Goal: Information Seeking & Learning: Learn about a topic

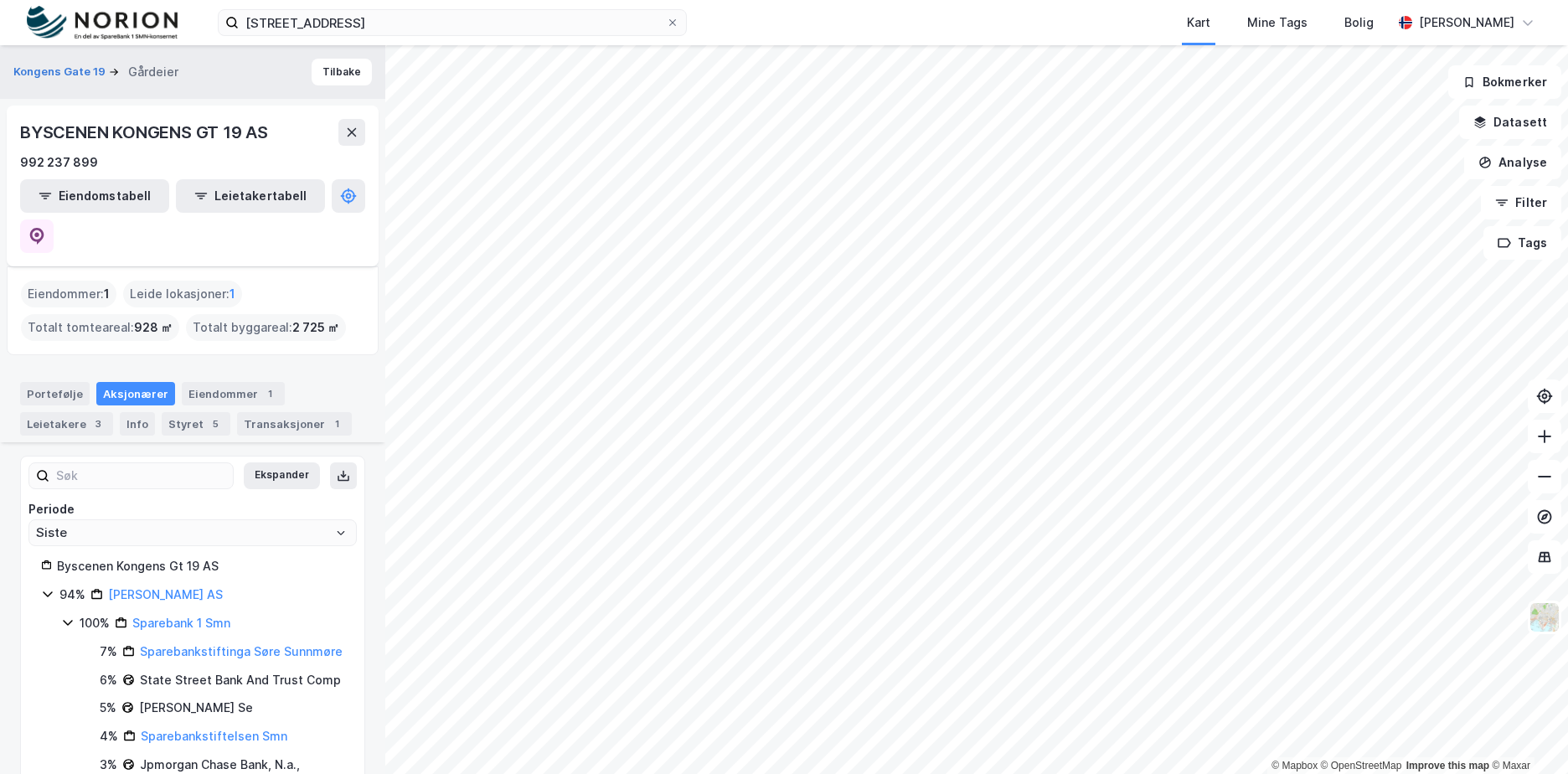
scroll to position [617, 0]
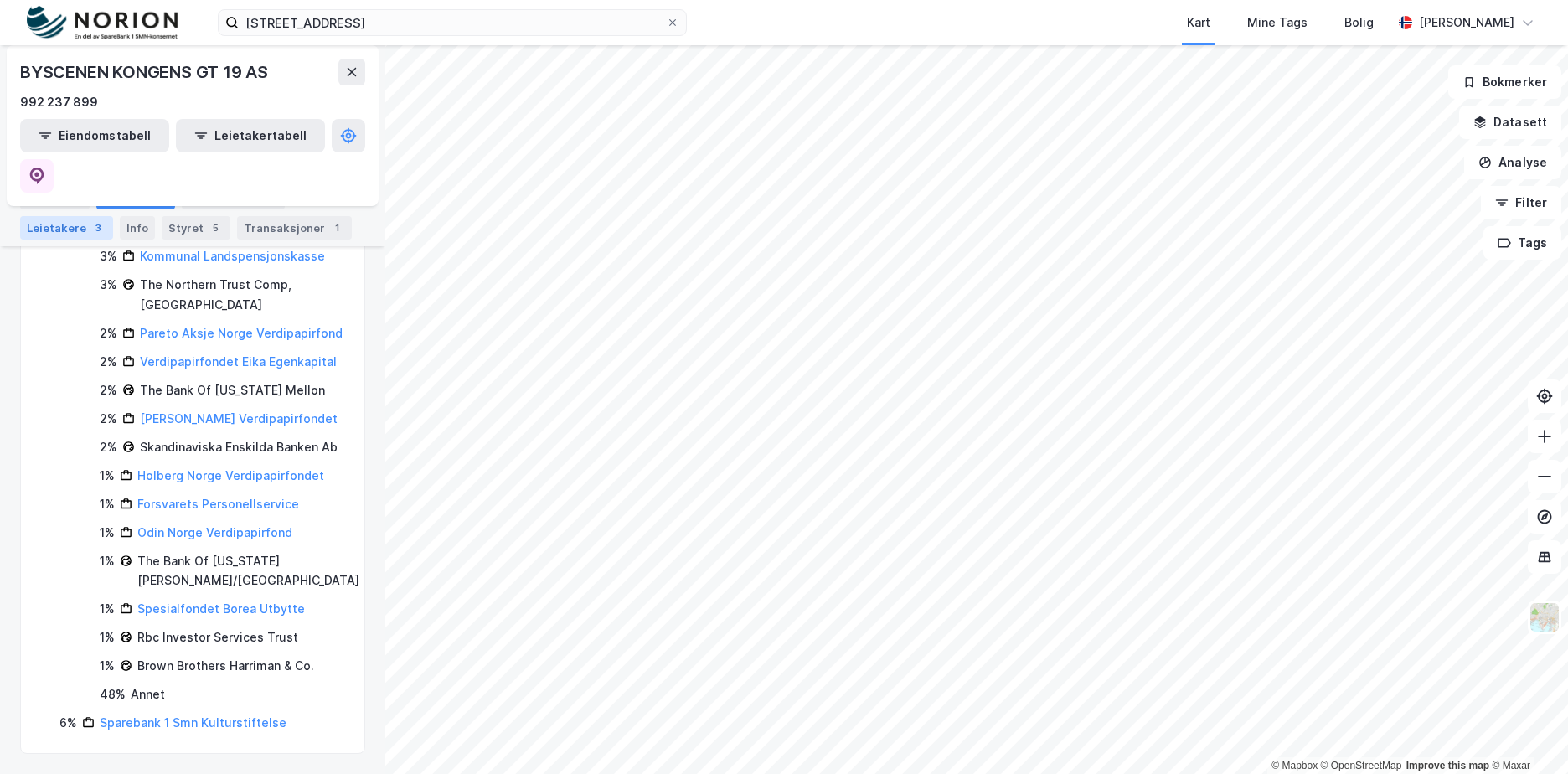
click at [70, 217] on div "Leietakere 3" at bounding box center [67, 228] width 93 height 24
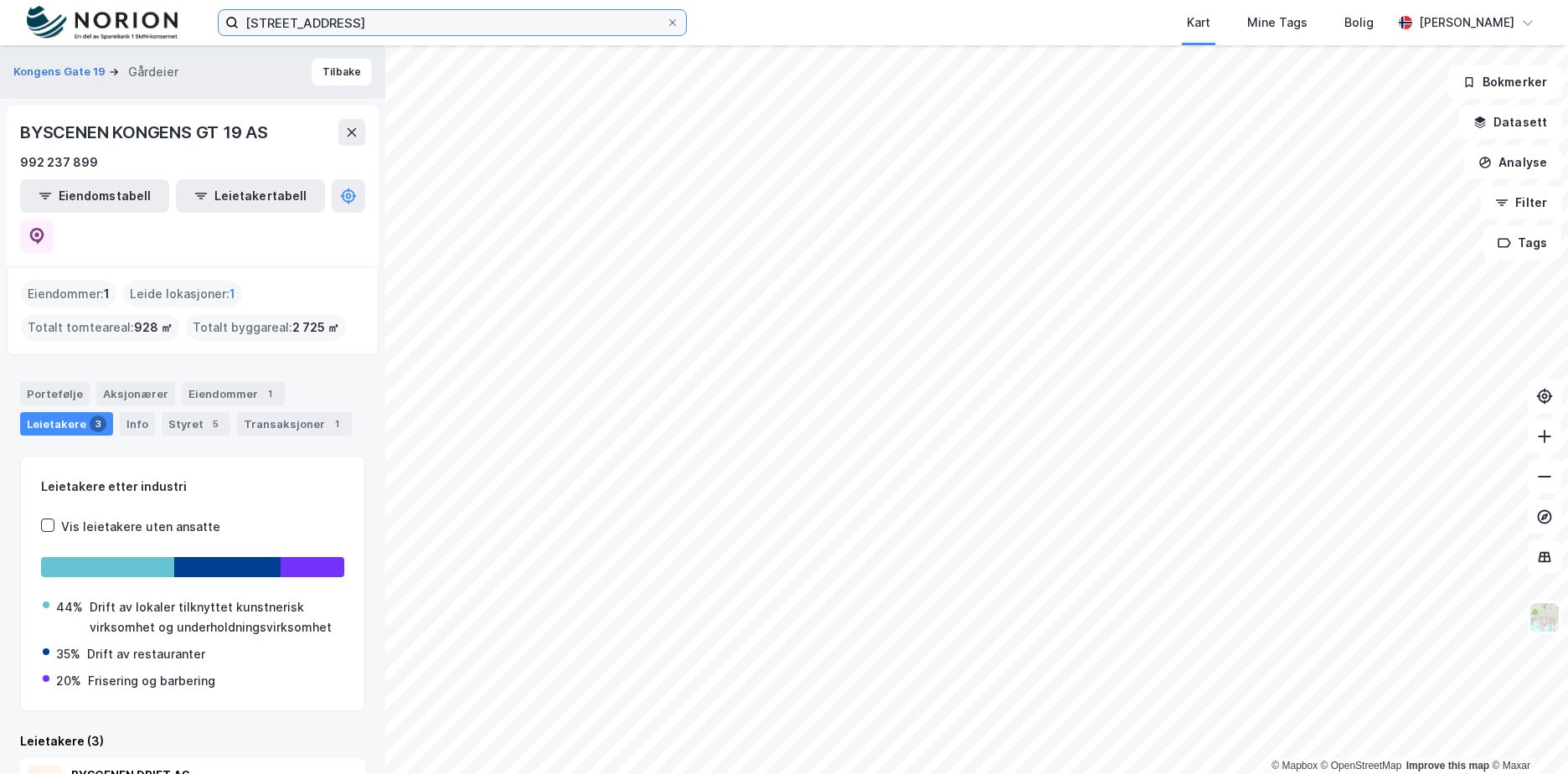
click at [291, 31] on input "kongens gate 19 trondheim" at bounding box center [453, 23] width 427 height 25
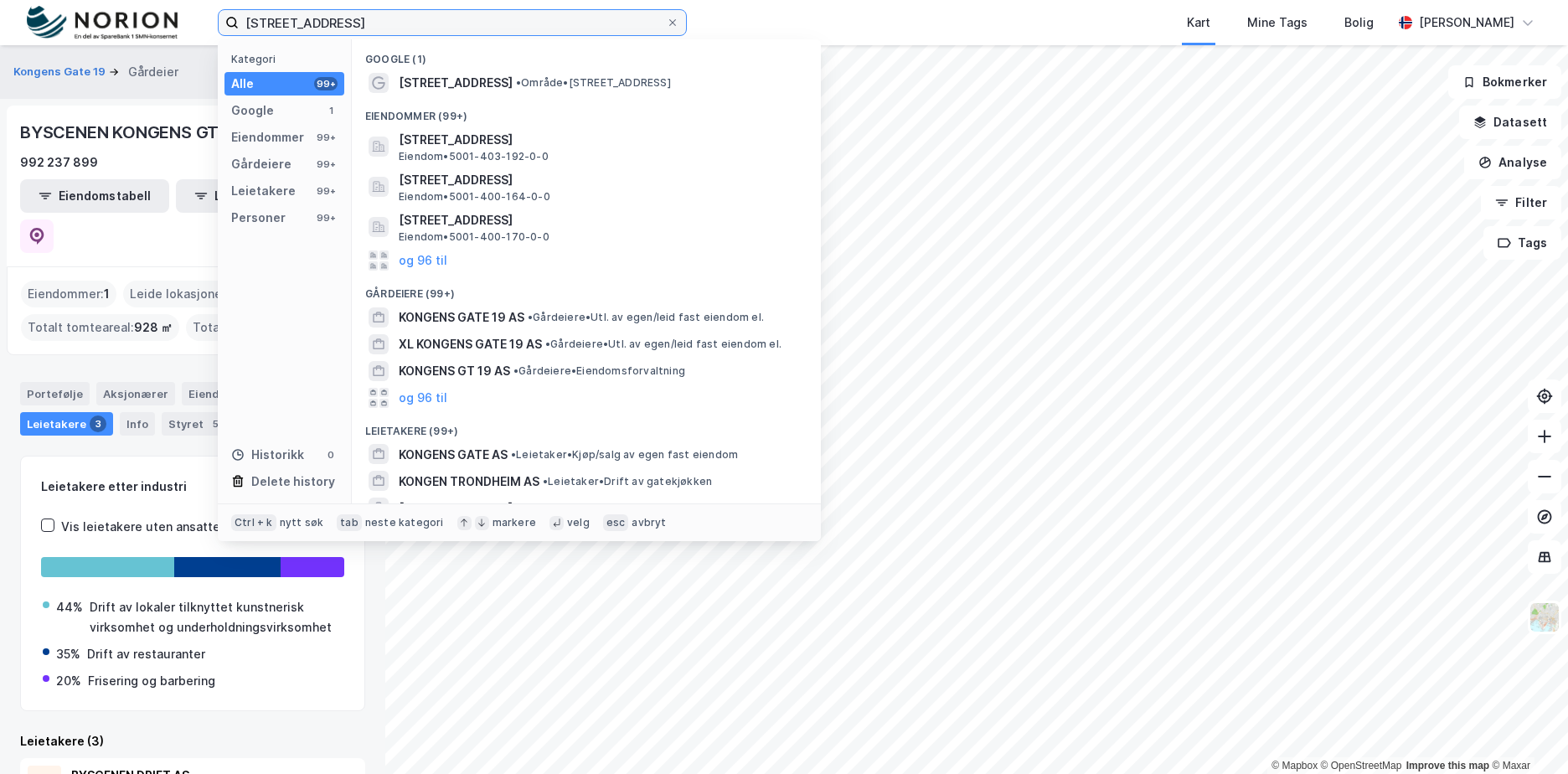
click at [293, 28] on input "kongens gate 19 trondheim" at bounding box center [453, 23] width 427 height 25
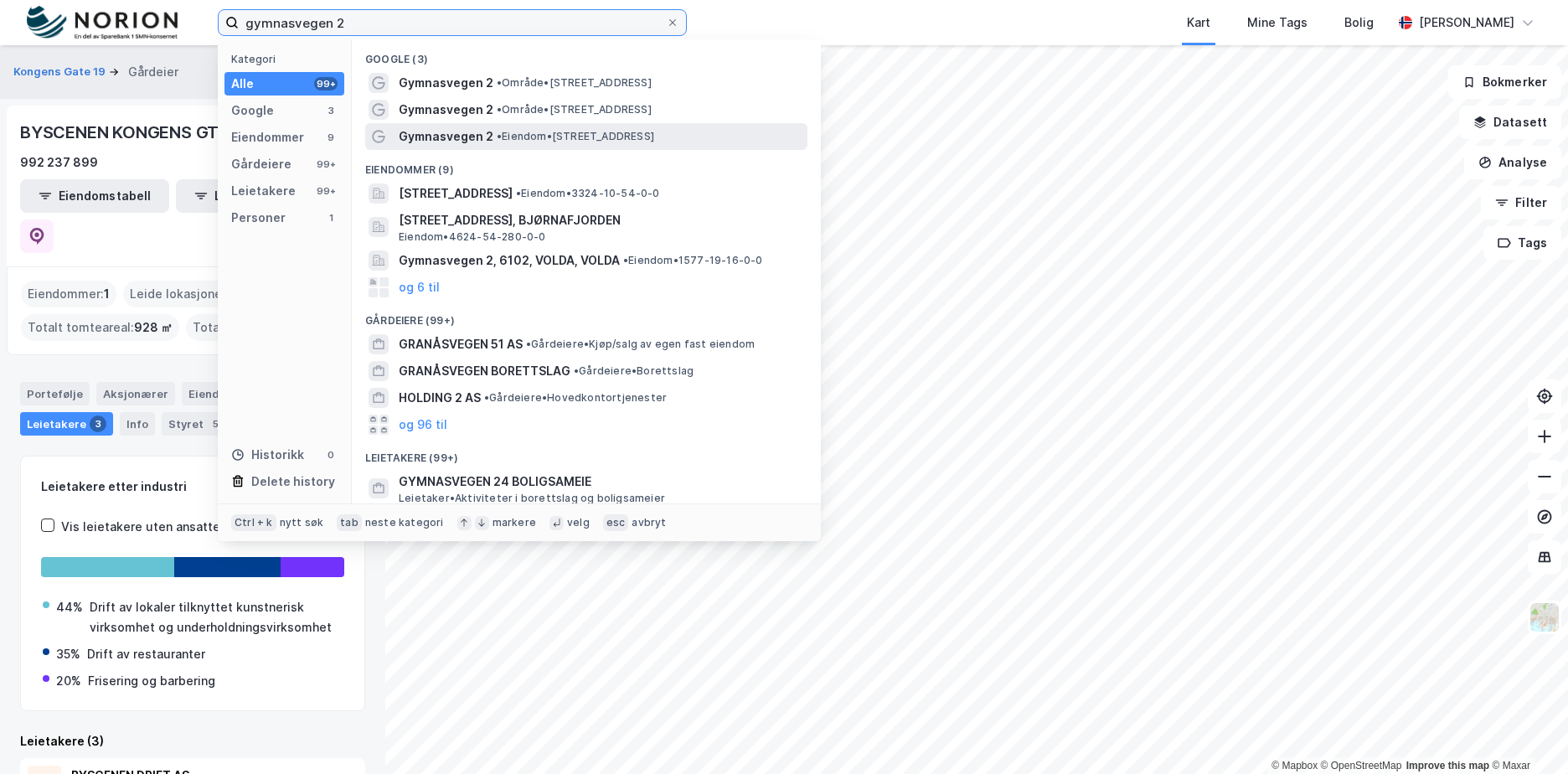
type input "gymnasvegen 2"
click at [564, 132] on span "• Eiendom • Gymnasvegen 2, 6100 Volda" at bounding box center [575, 137] width 158 height 14
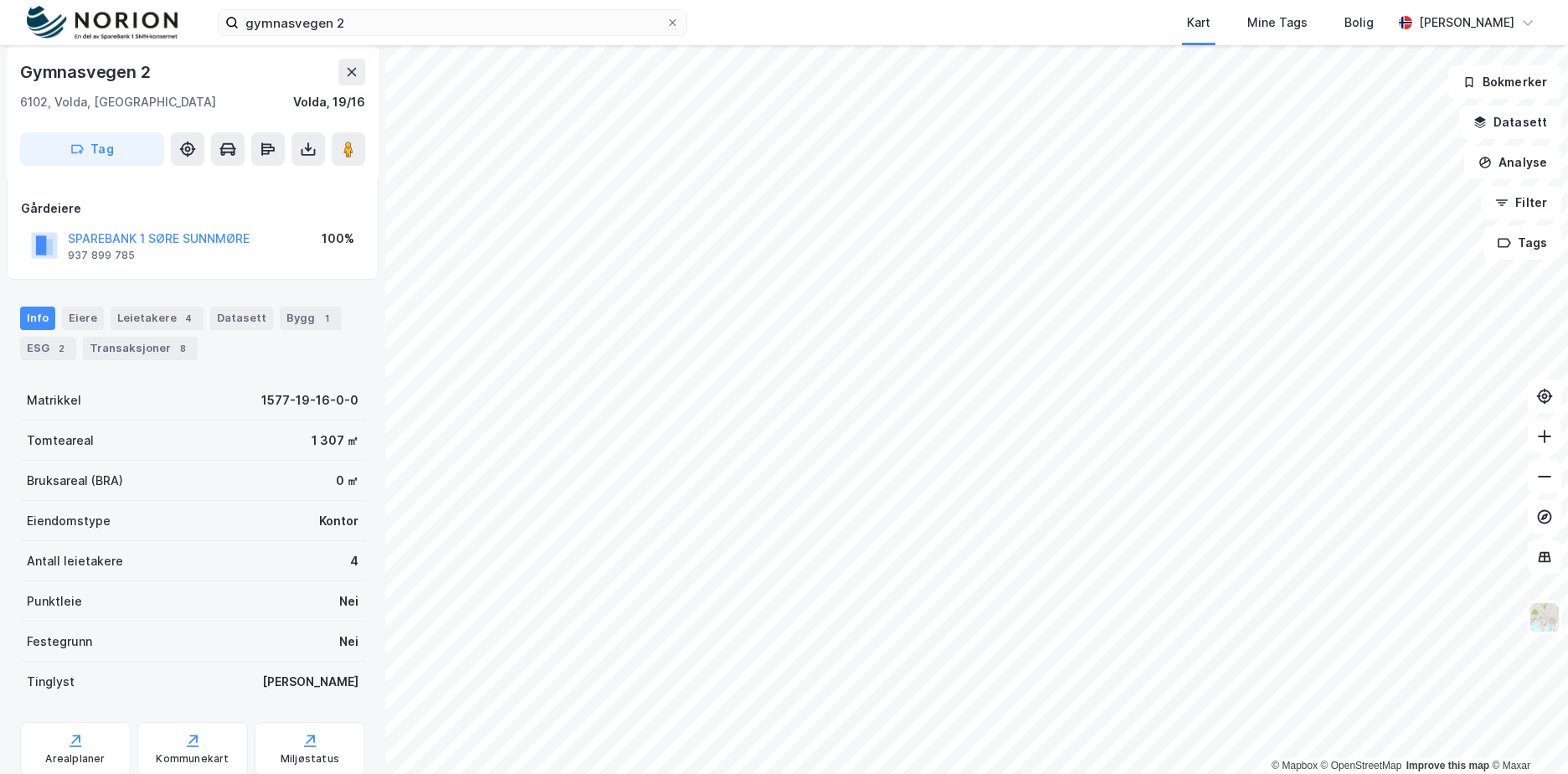
scroll to position [138, 0]
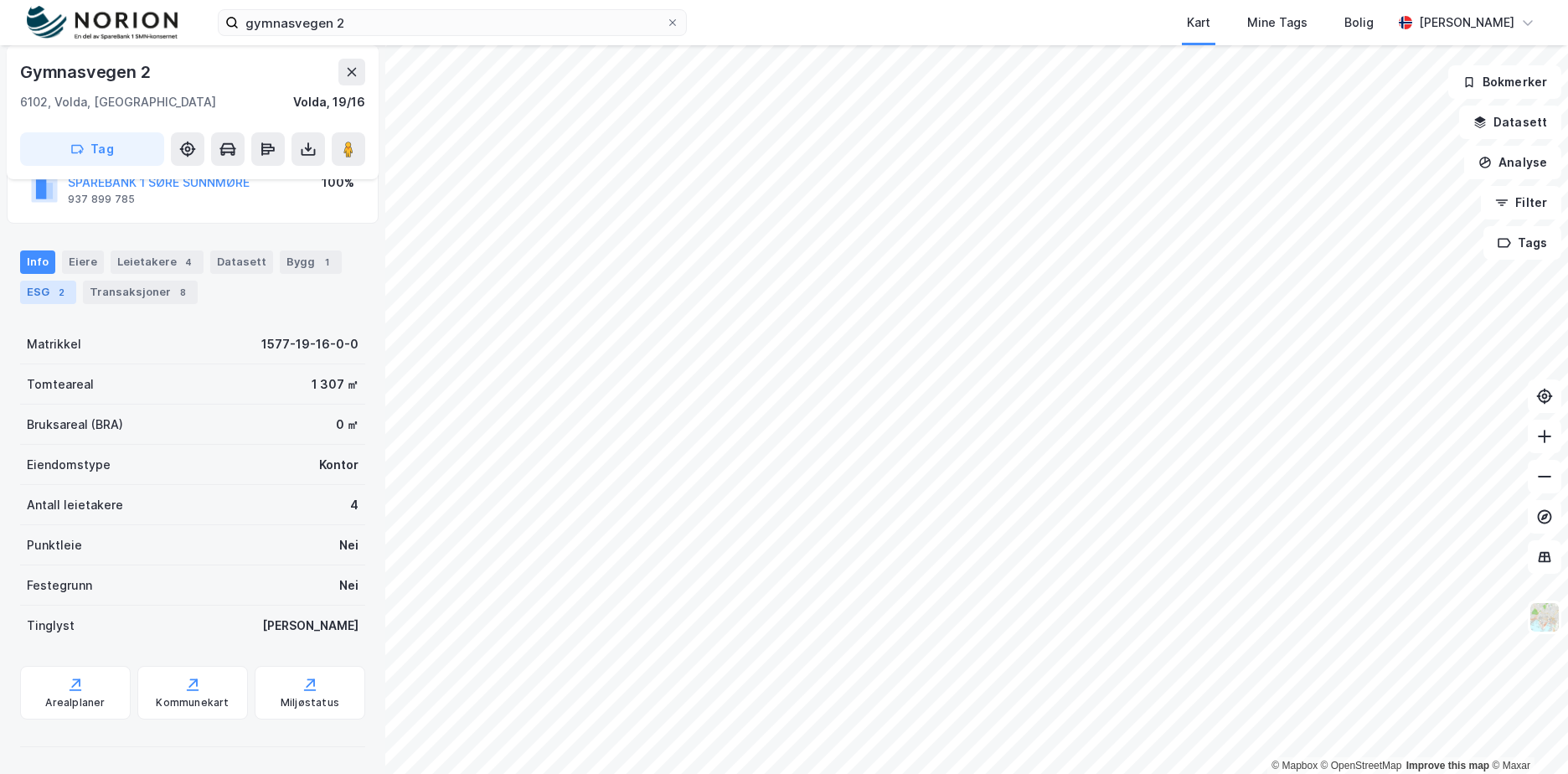
click at [32, 296] on div "ESG 2" at bounding box center [48, 292] width 56 height 24
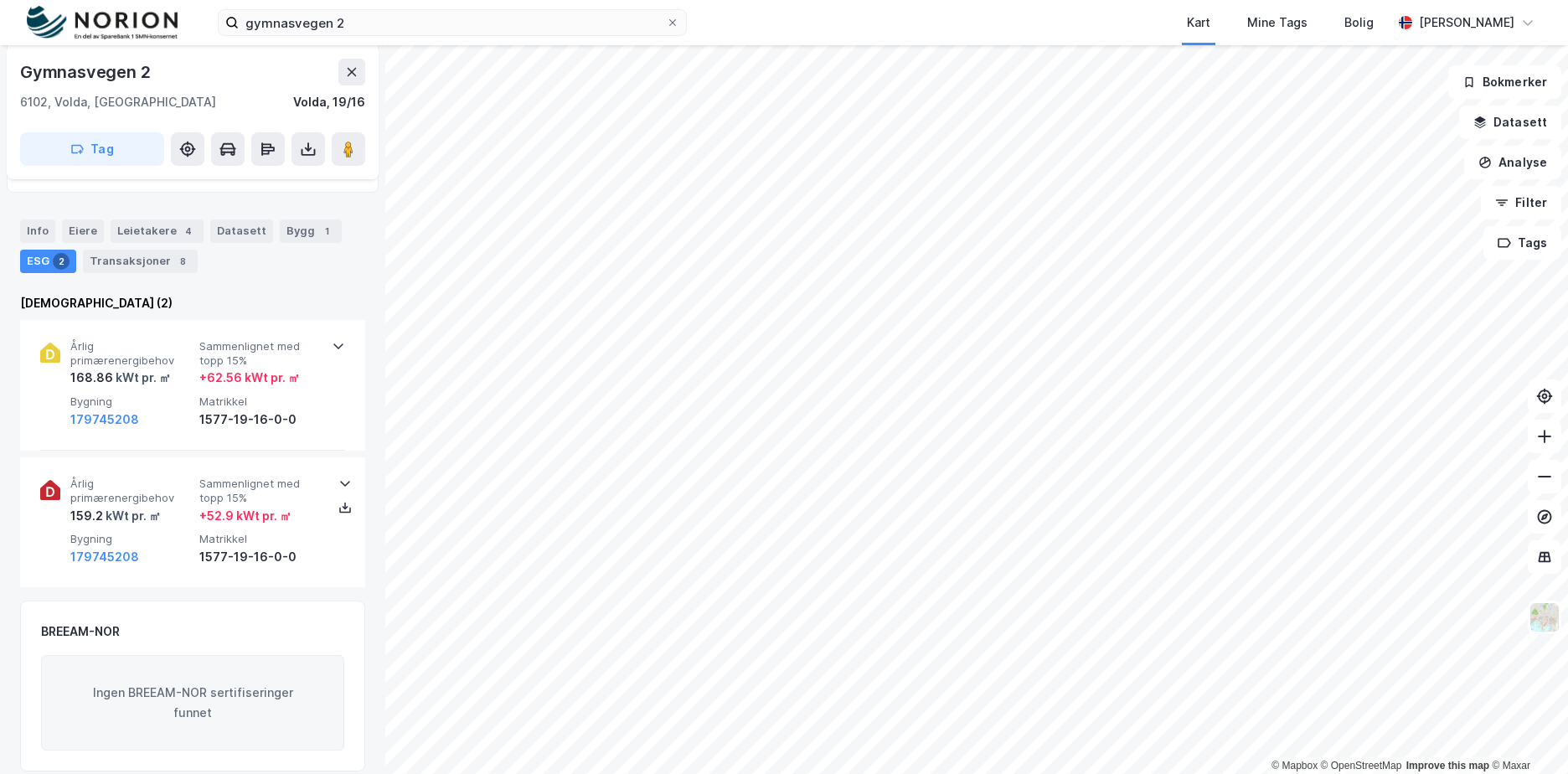
scroll to position [167, 0]
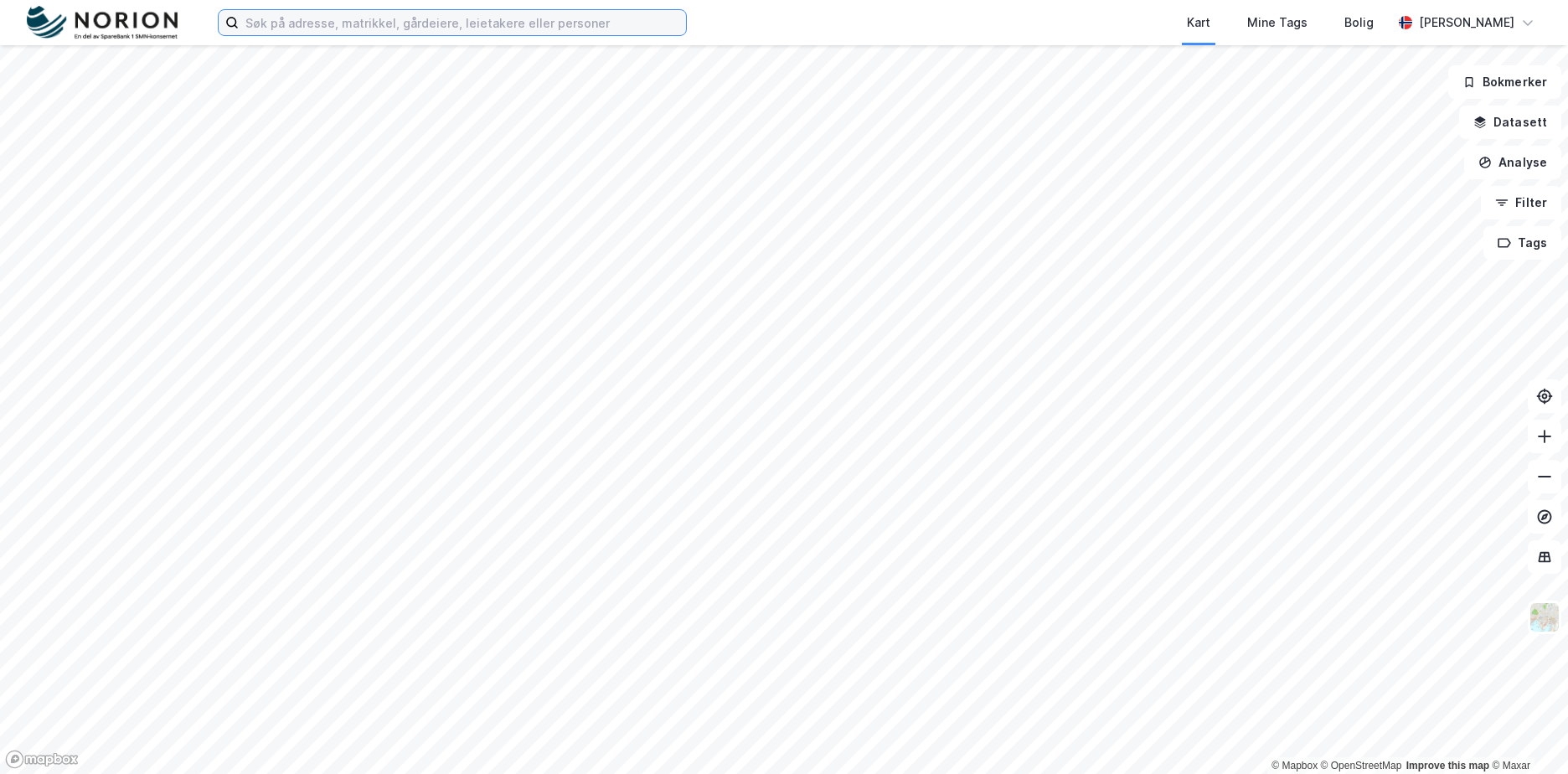
click at [375, 20] on input at bounding box center [463, 23] width 448 height 25
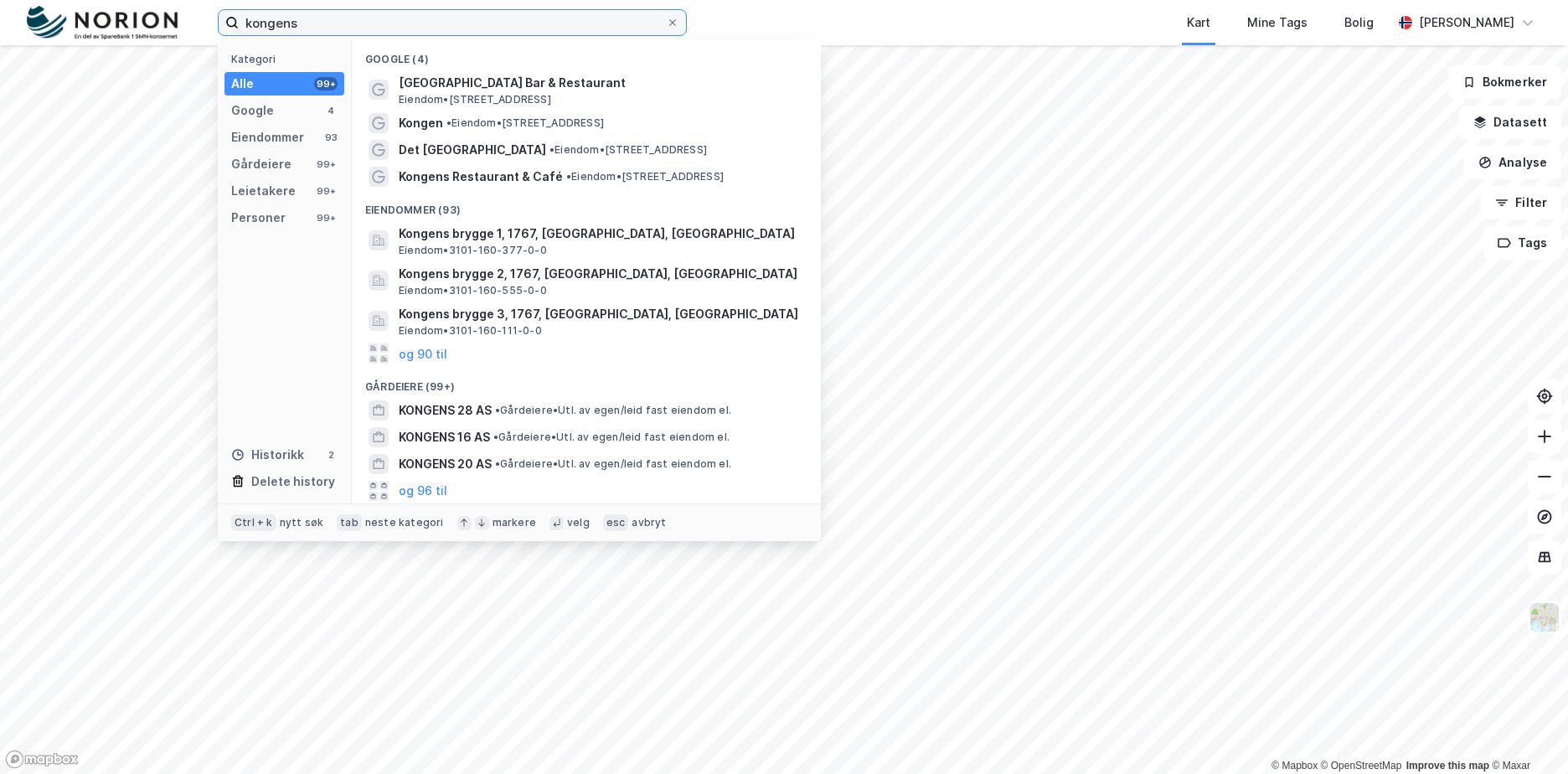
drag, startPoint x: 616, startPoint y: 30, endPoint x: 617, endPoint y: 17, distance: 13.0
click at [617, 17] on input "kongens" at bounding box center [453, 23] width 427 height 25
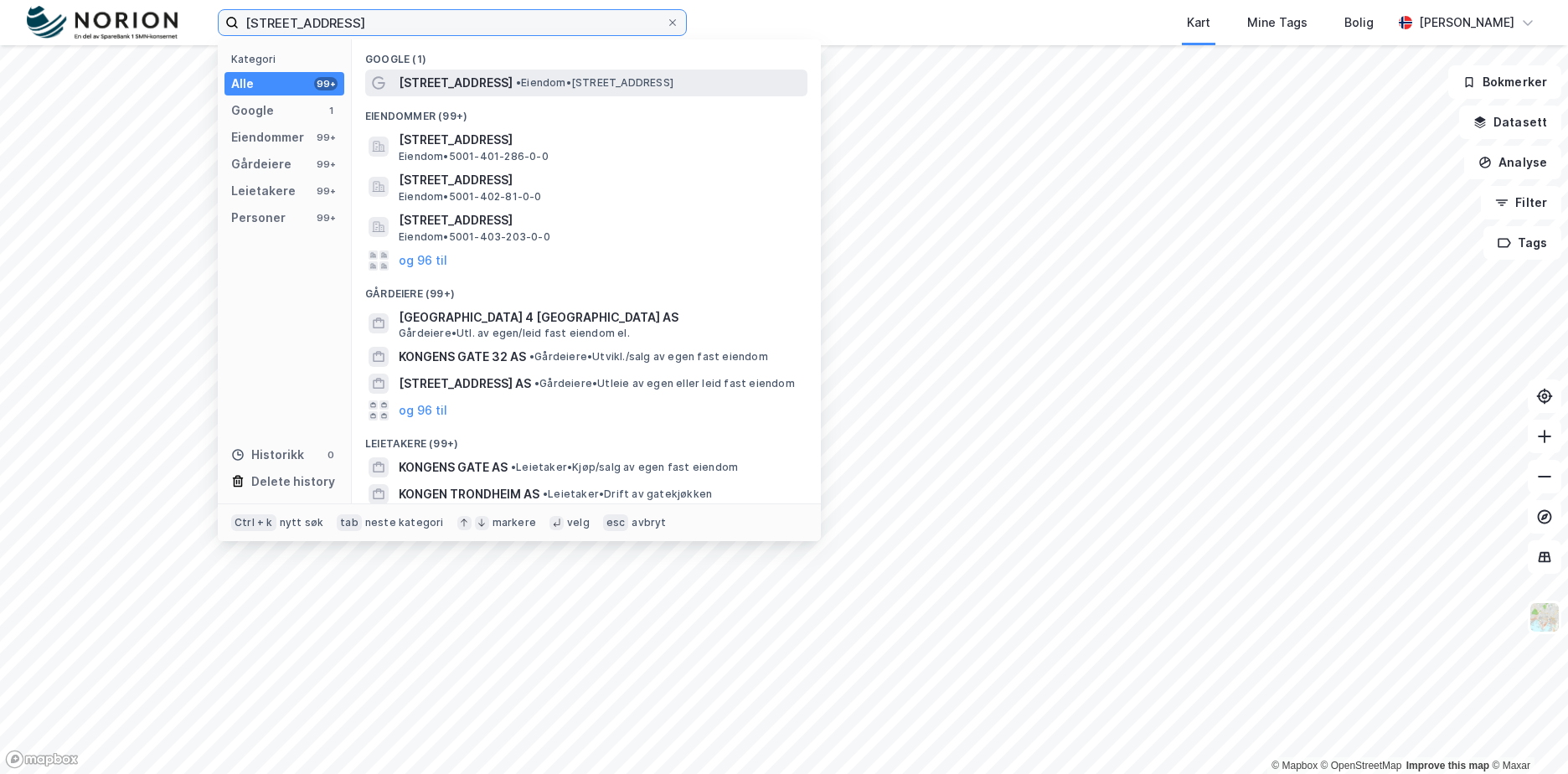
type input "[STREET_ADDRESS]"
click at [600, 87] on span "• Eiendom • [STREET_ADDRESS]" at bounding box center [594, 83] width 158 height 14
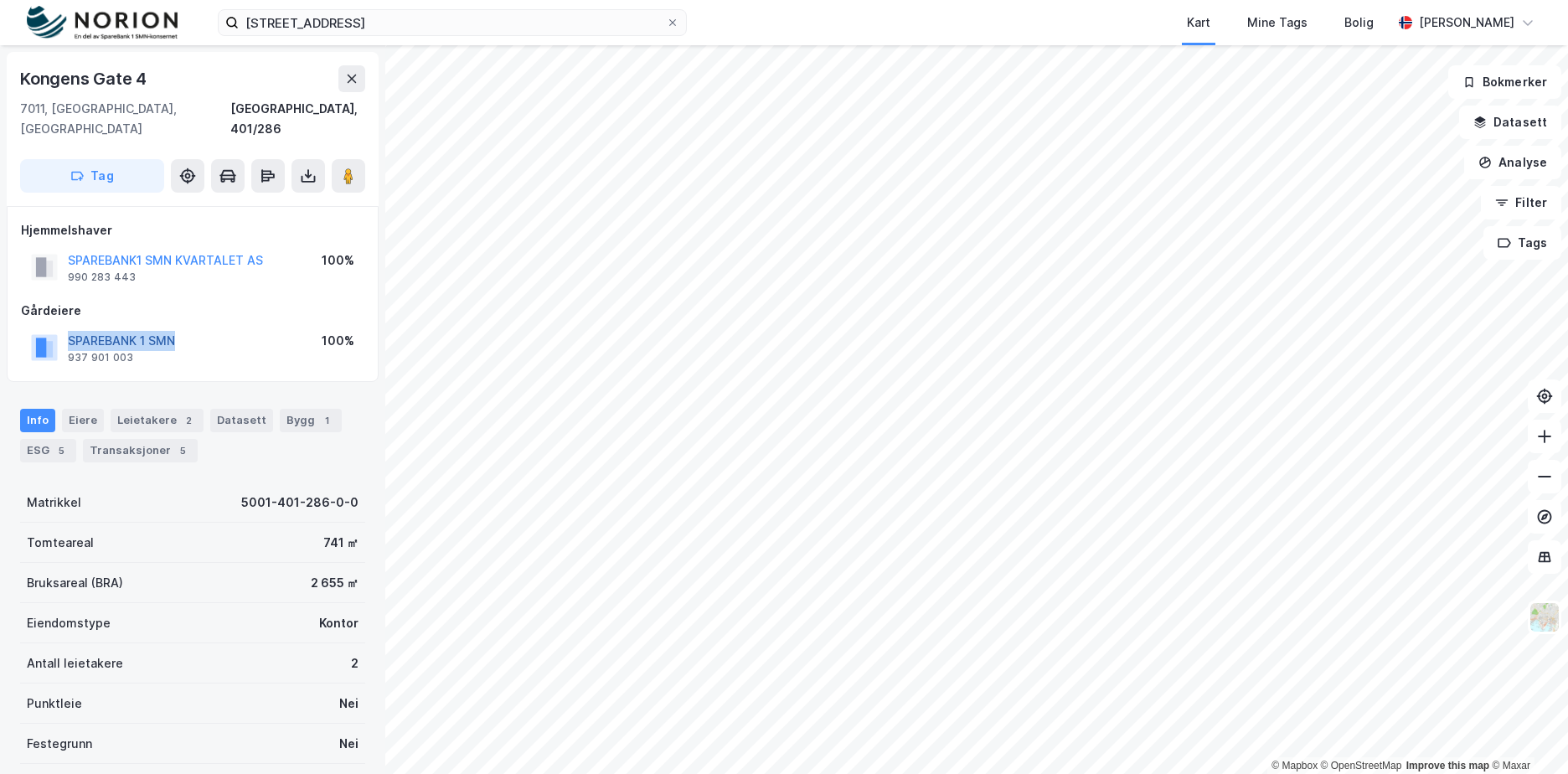
drag, startPoint x: 202, startPoint y: 314, endPoint x: 69, endPoint y: 315, distance: 133.0
click at [69, 327] on div "SPAREBANK 1 SMN 937 901 003 100%" at bounding box center [193, 348] width 344 height 41
copy button "SPAREBANK 1 SMN"
click at [326, 270] on div "Hjemmelshaver SPAREBANK1 SMN KVARTALET AS 990 283 443 100% Gårdeiere SPAREBANK …" at bounding box center [193, 294] width 344 height 148
drag, startPoint x: 204, startPoint y: 246, endPoint x: 63, endPoint y: 247, distance: 141.0
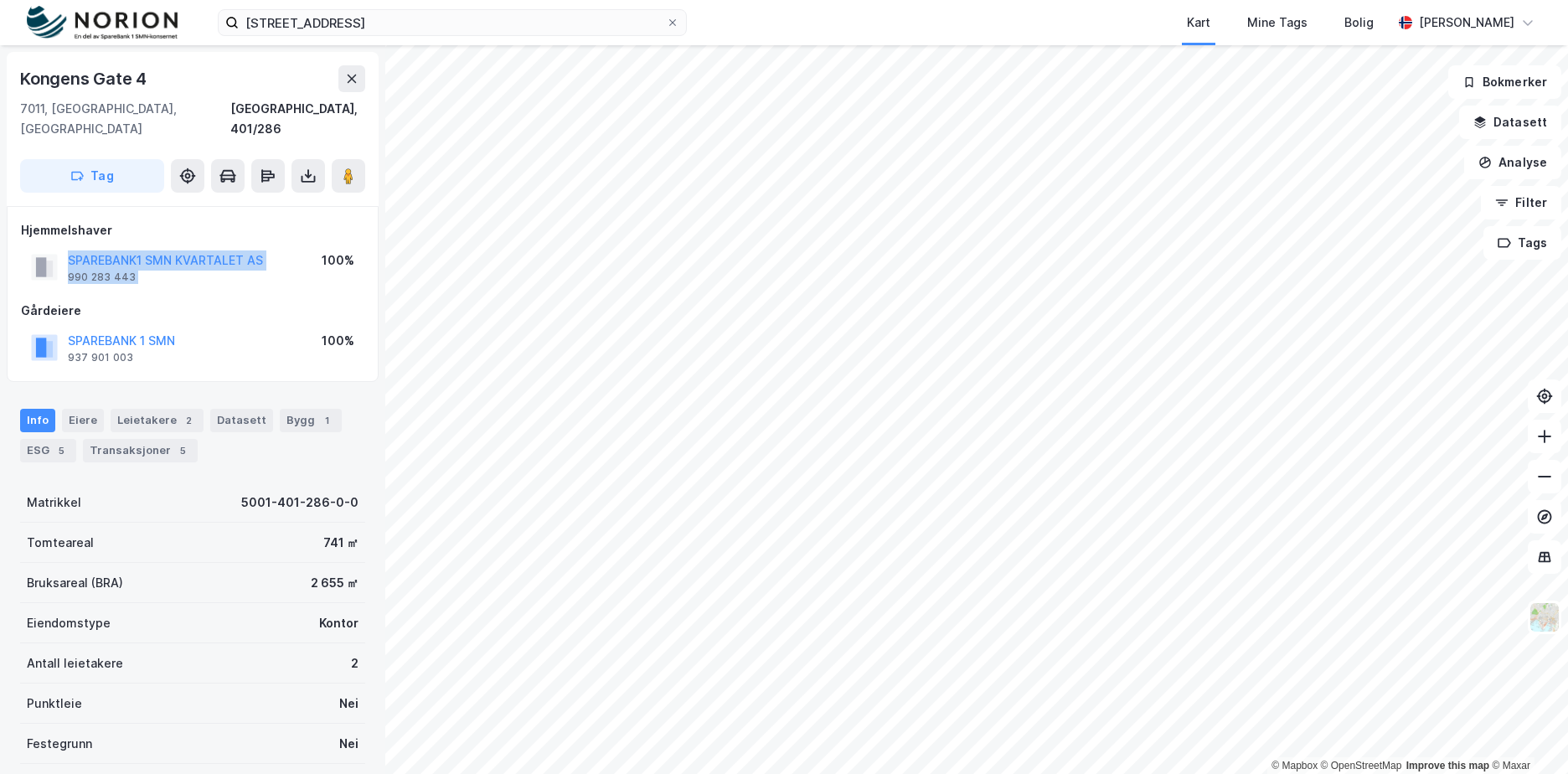
click at [63, 247] on div "SPAREBANK1 SMN KVARTALET AS 990 283 443 100%" at bounding box center [193, 268] width 344 height 41
drag, startPoint x: 63, startPoint y: 247, endPoint x: 197, endPoint y: 268, distance: 135.6
click at [197, 268] on div "Hjemmelshaver SPAREBANK1 SMN KVARTALET AS 990 283 443 100% Gårdeiere SPAREBANK …" at bounding box center [193, 294] width 344 height 148
drag, startPoint x: 262, startPoint y: 244, endPoint x: 70, endPoint y: 246, distance: 192.0
click at [70, 247] on div "SPAREBANK1 SMN KVARTALET AS 990 283 443 100%" at bounding box center [193, 268] width 344 height 41
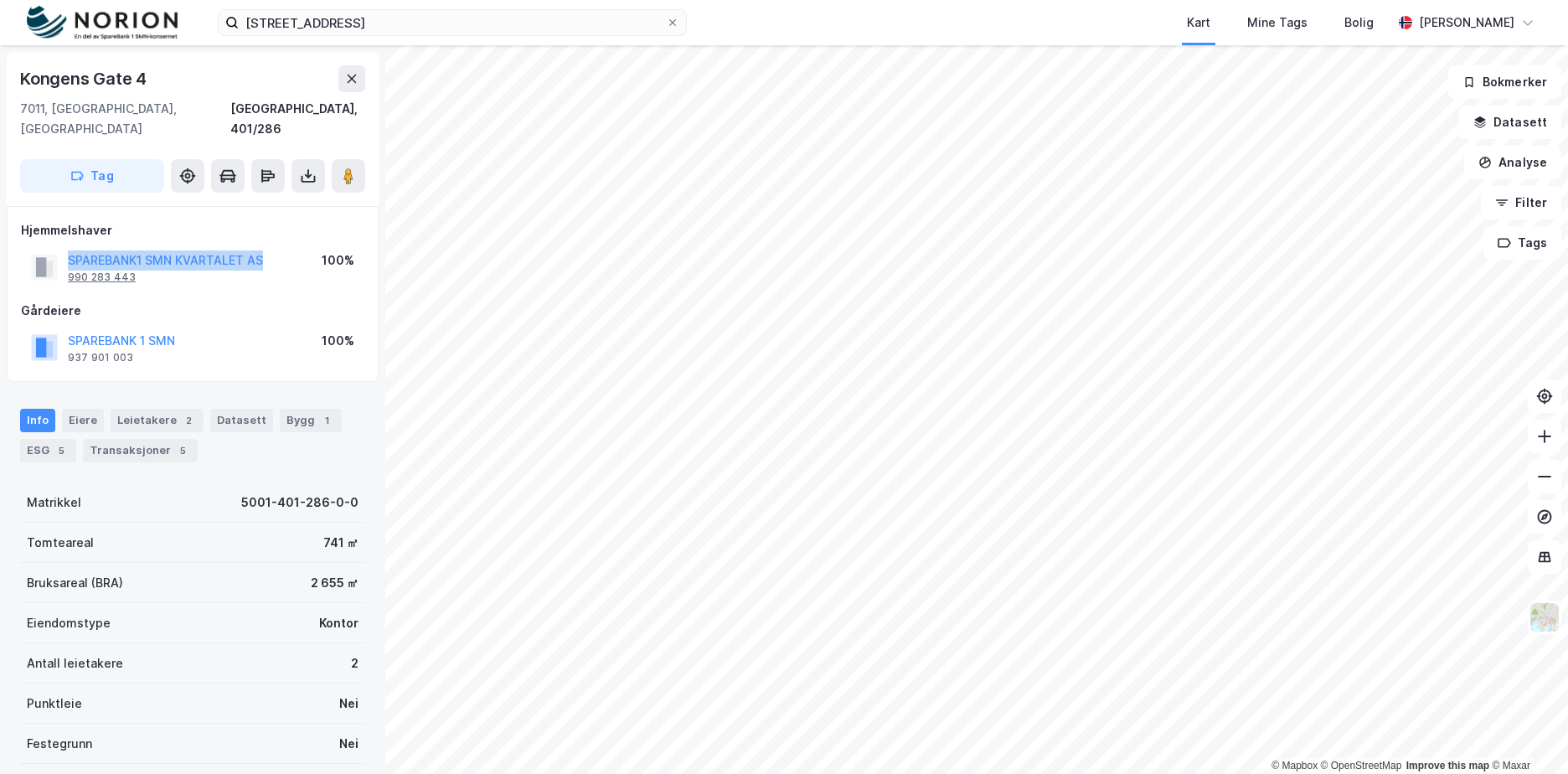
copy button "SPAREBANK1 SMN KVARTALET AS"
click at [269, 536] on div "Tomteareal 741 ㎡" at bounding box center [193, 543] width 345 height 41
drag, startPoint x: 239, startPoint y: 484, endPoint x: 351, endPoint y: 483, distance: 112.0
click at [351, 483] on div "Matrikkel 5001-401-286-0-0" at bounding box center [193, 502] width 345 height 41
copy div "5001-401-286-0-0"
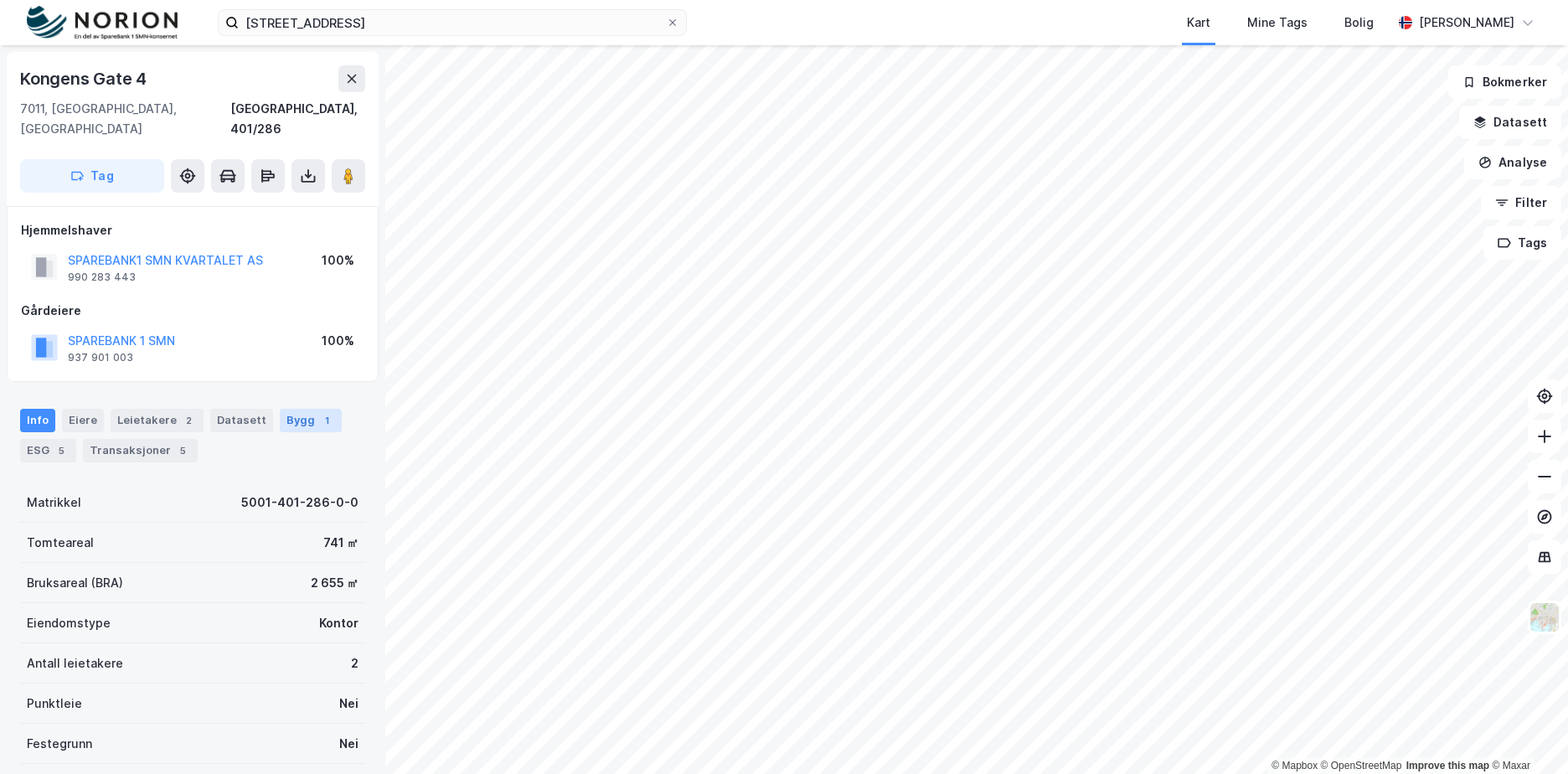
click at [279, 409] on div "Bygg 1" at bounding box center [310, 420] width 62 height 24
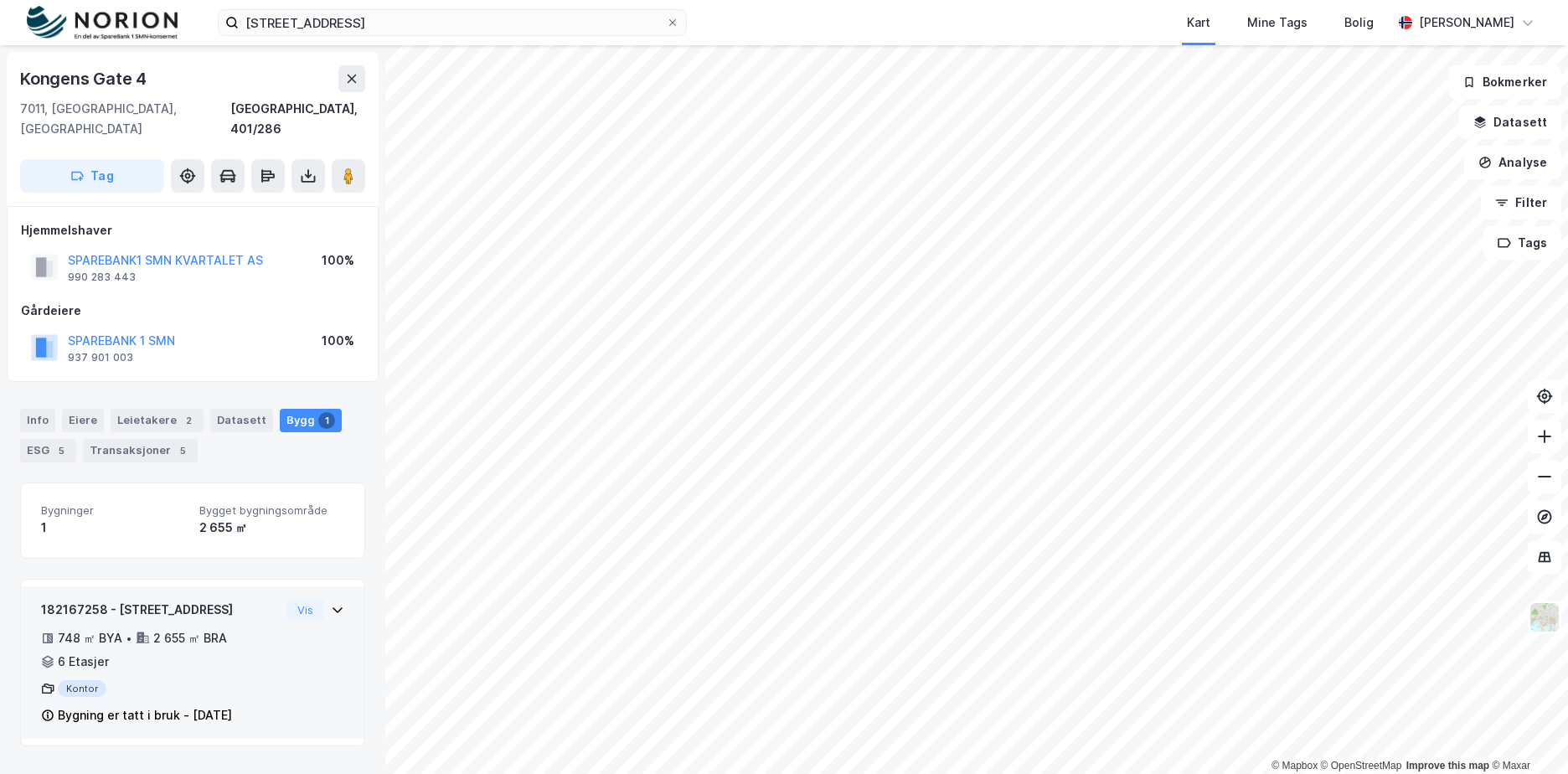
click at [318, 641] on div "182167258 - [GEOGRAPHIC_DATA] 4 748 ㎡ BYA • 2 655 ㎡ BRA • 6 Etasjer Kontor Bygn…" at bounding box center [193, 668] width 303 height 139
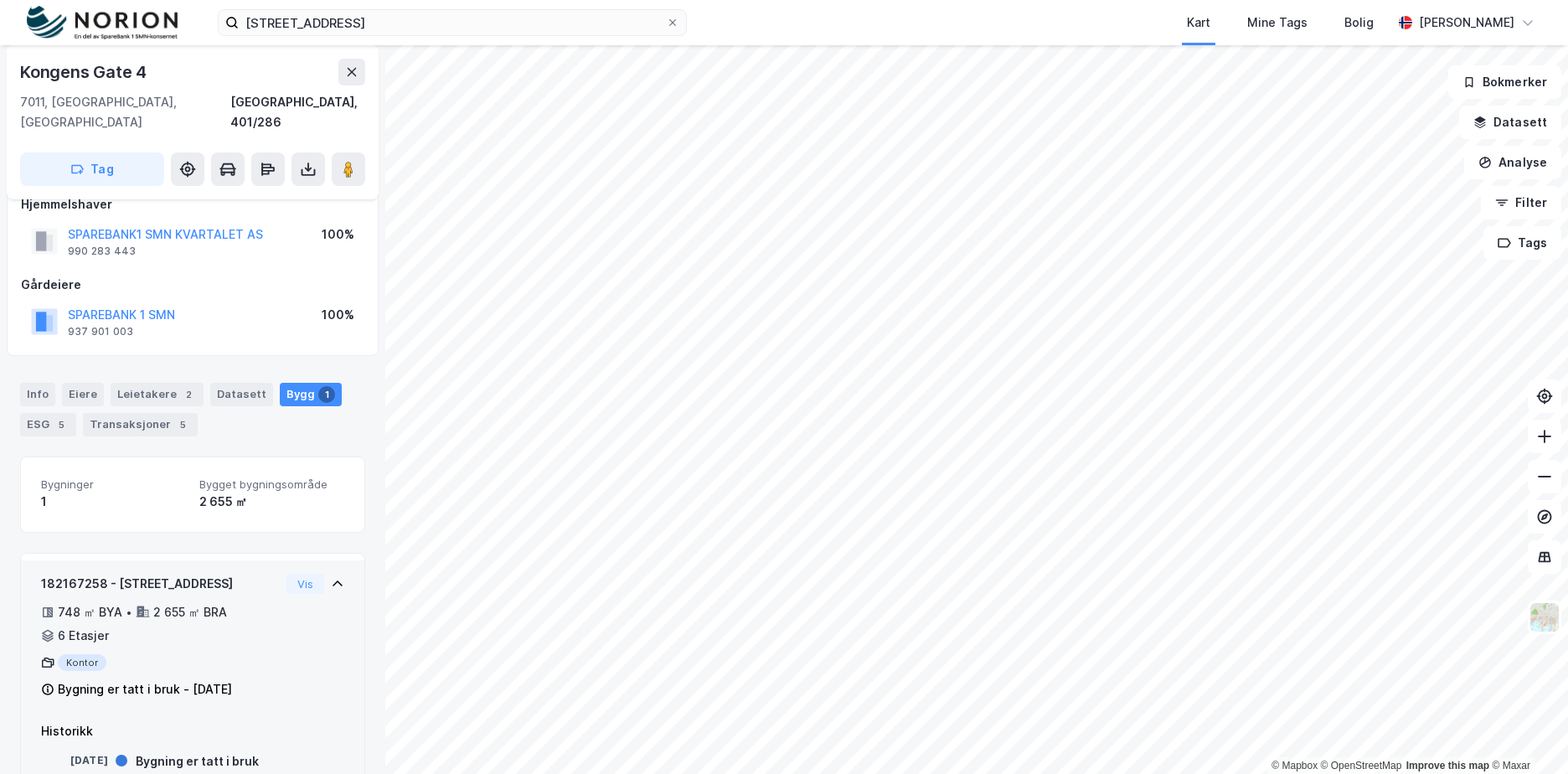
scroll to position [51, 0]
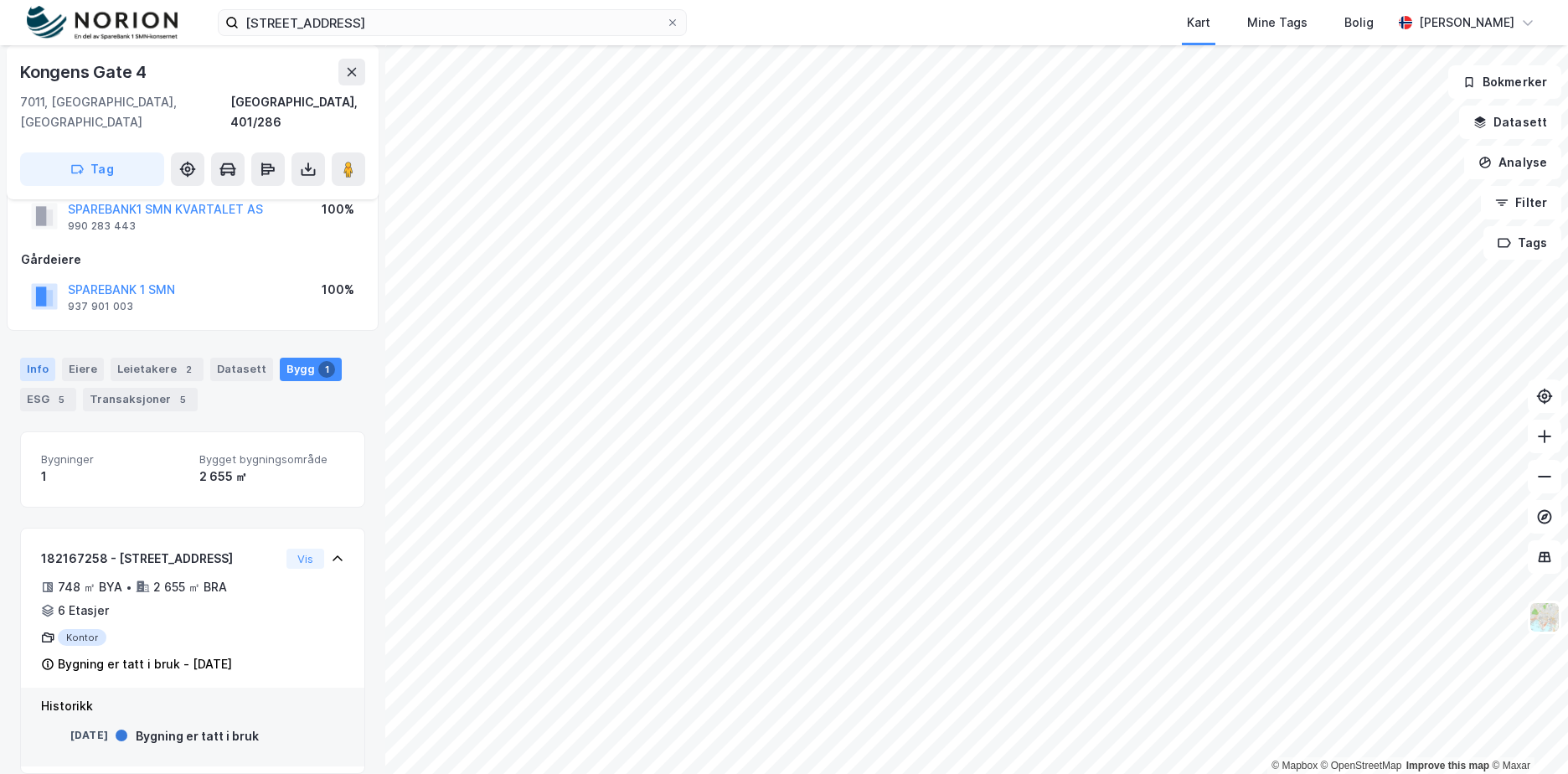
click at [46, 358] on div "Info" at bounding box center [38, 370] width 35 height 24
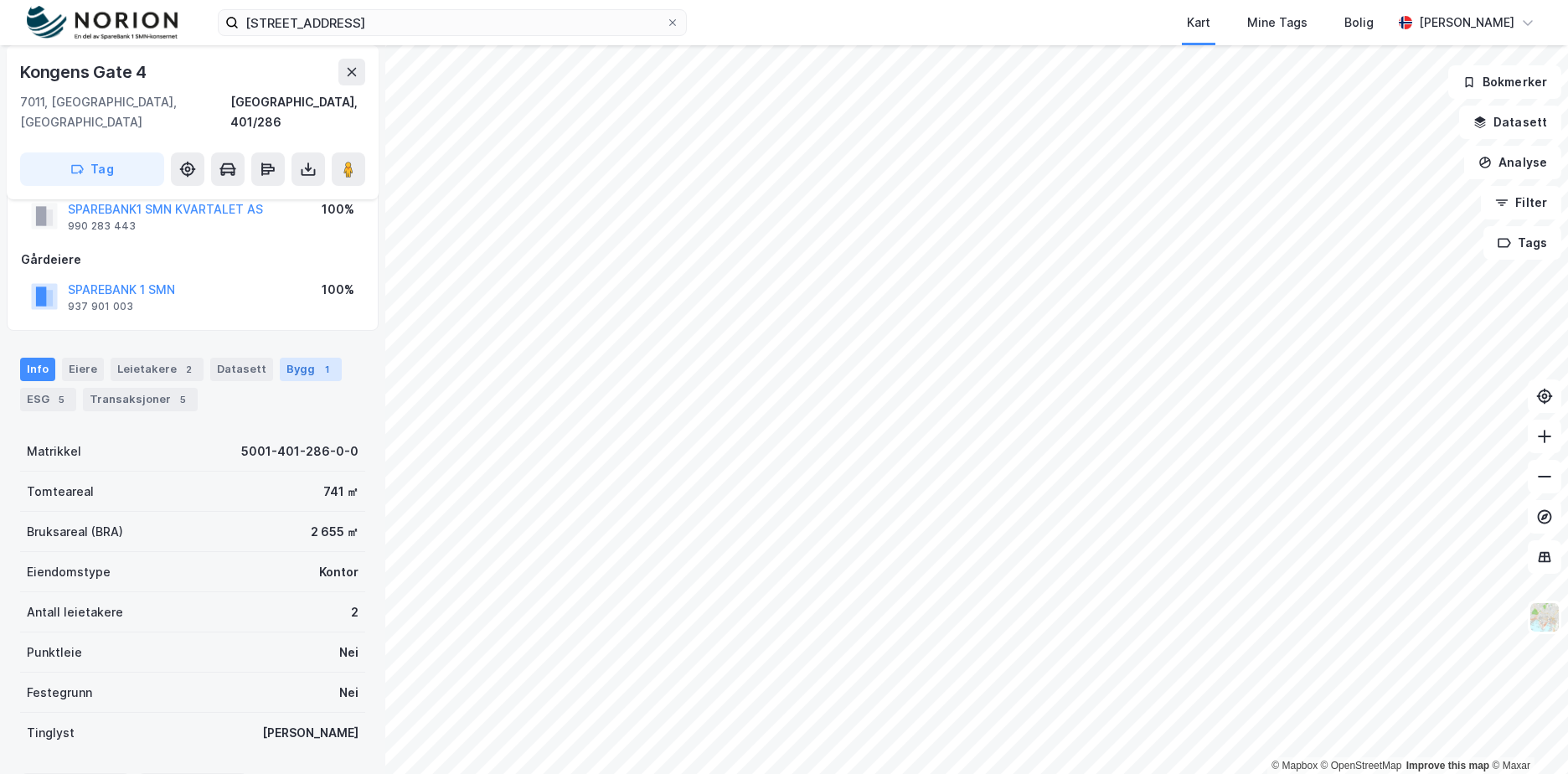
click at [318, 361] on div "1" at bounding box center [327, 370] width 17 height 17
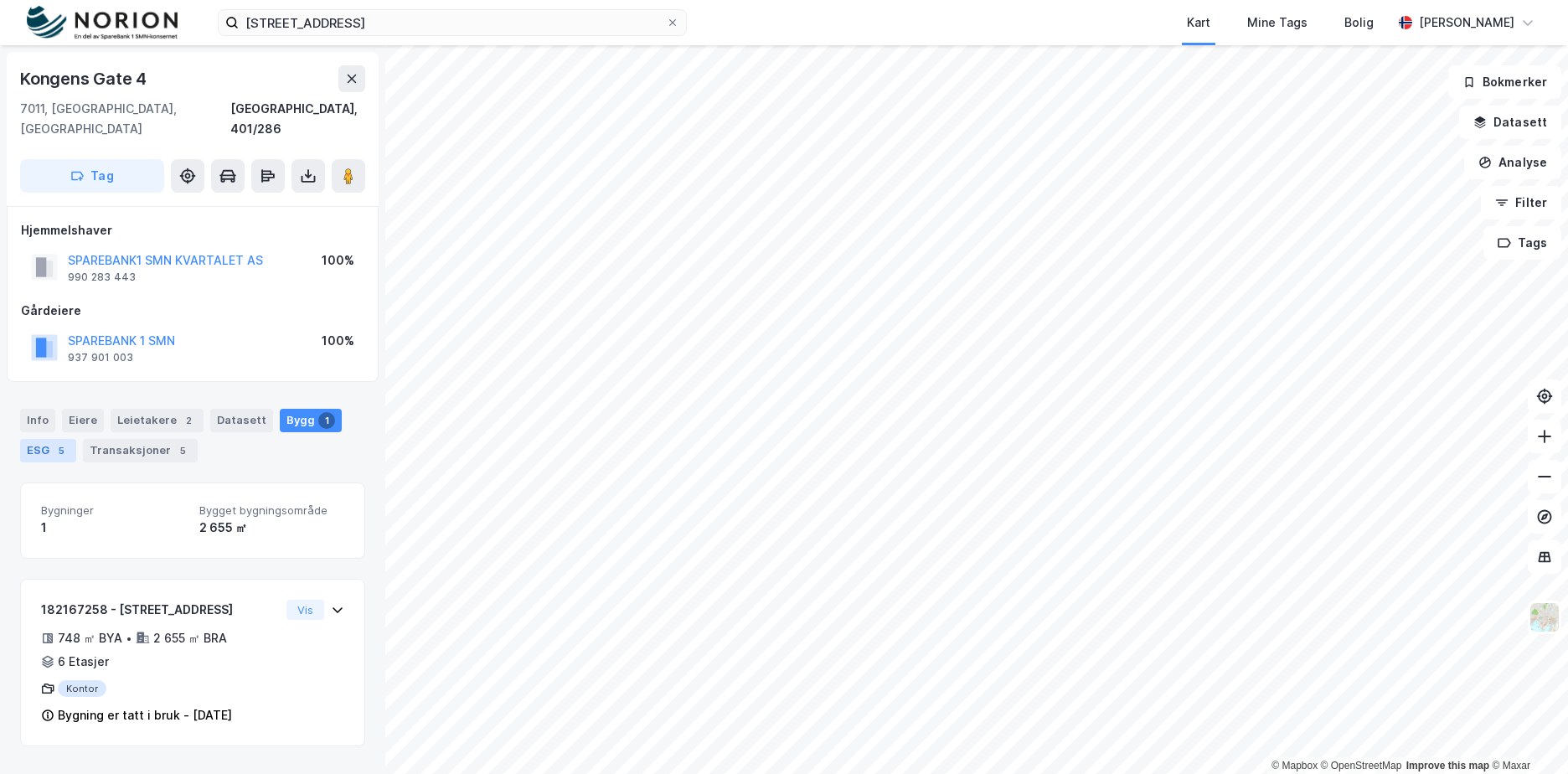
click at [71, 439] on div "ESG 5" at bounding box center [48, 451] width 56 height 24
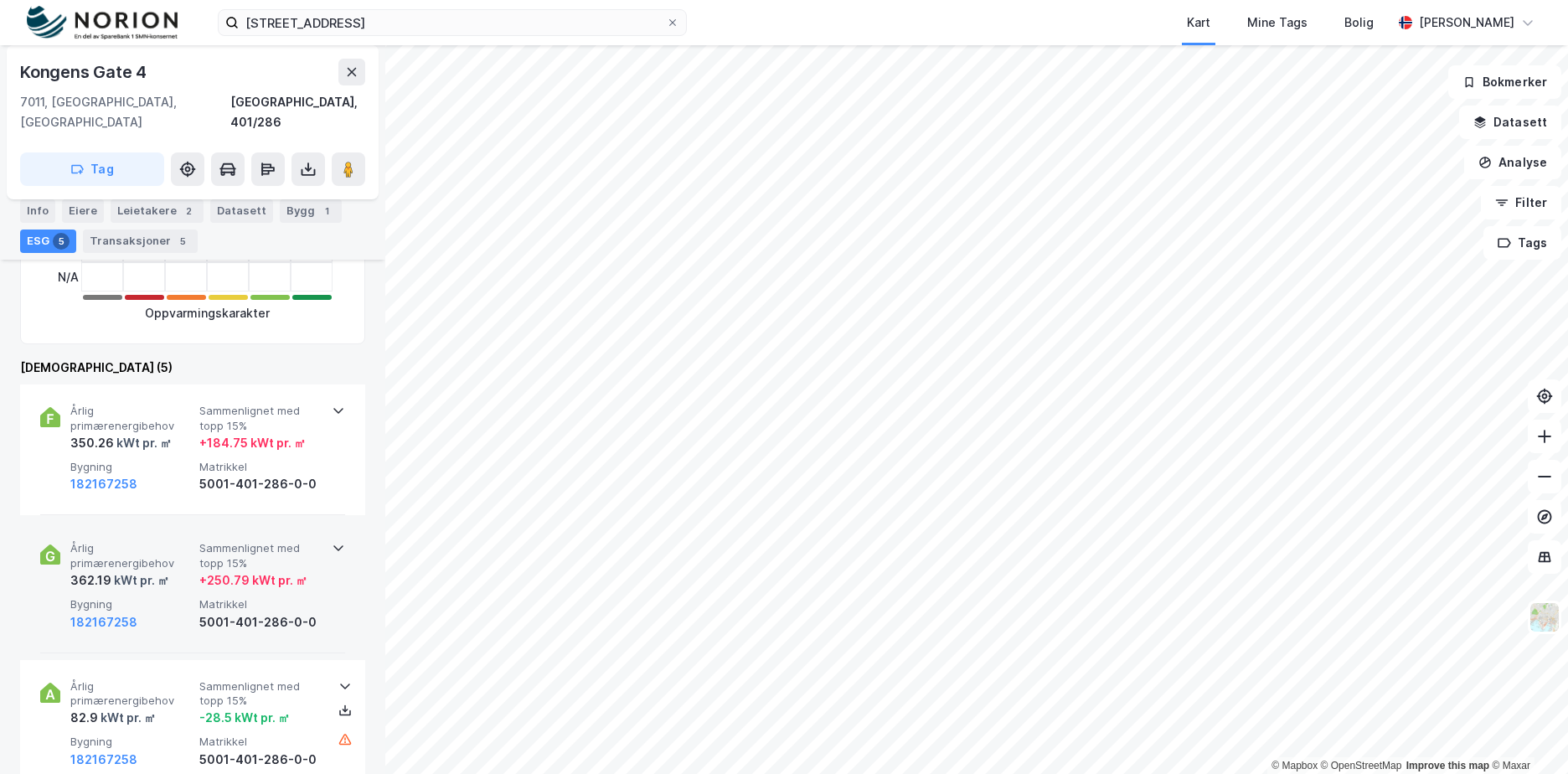
scroll to position [670, 0]
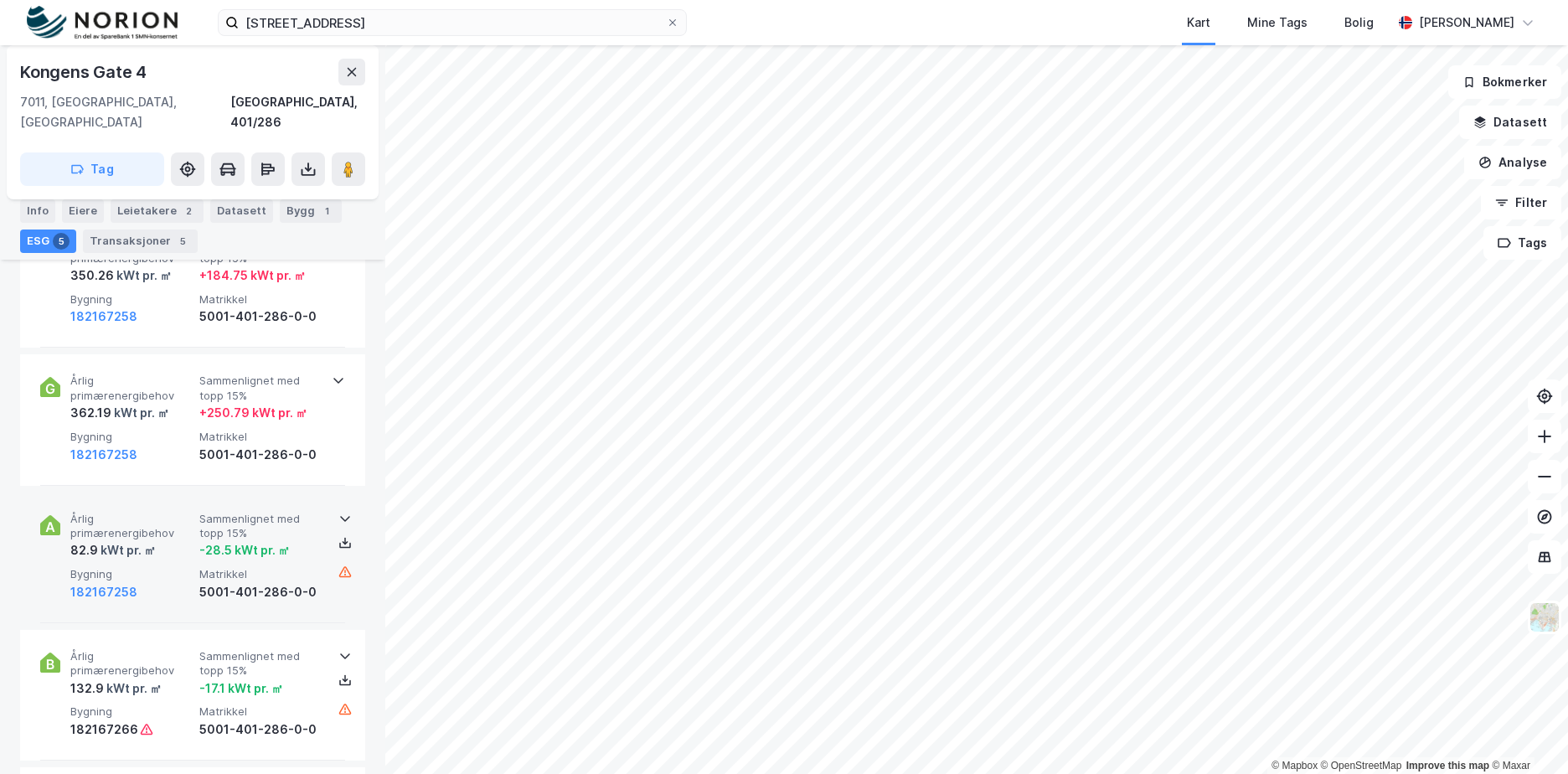
click at [282, 582] on div "5001-401-286-0-0" at bounding box center [260, 593] width 122 height 20
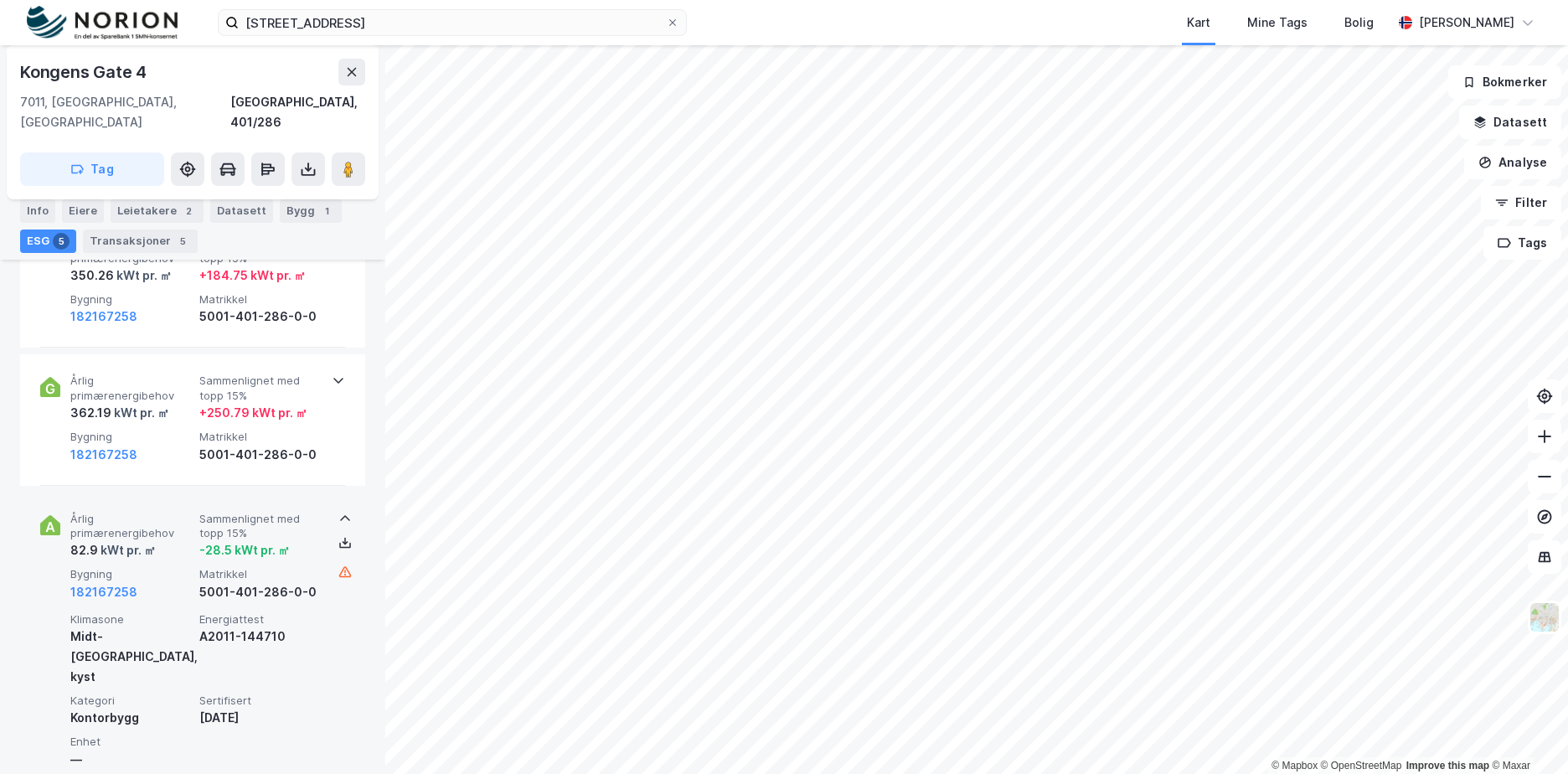
drag, startPoint x: 298, startPoint y: 574, endPoint x: 297, endPoint y: 557, distance: 17.0
click at [298, 582] on div "5001-401-286-0-0" at bounding box center [260, 593] width 122 height 20
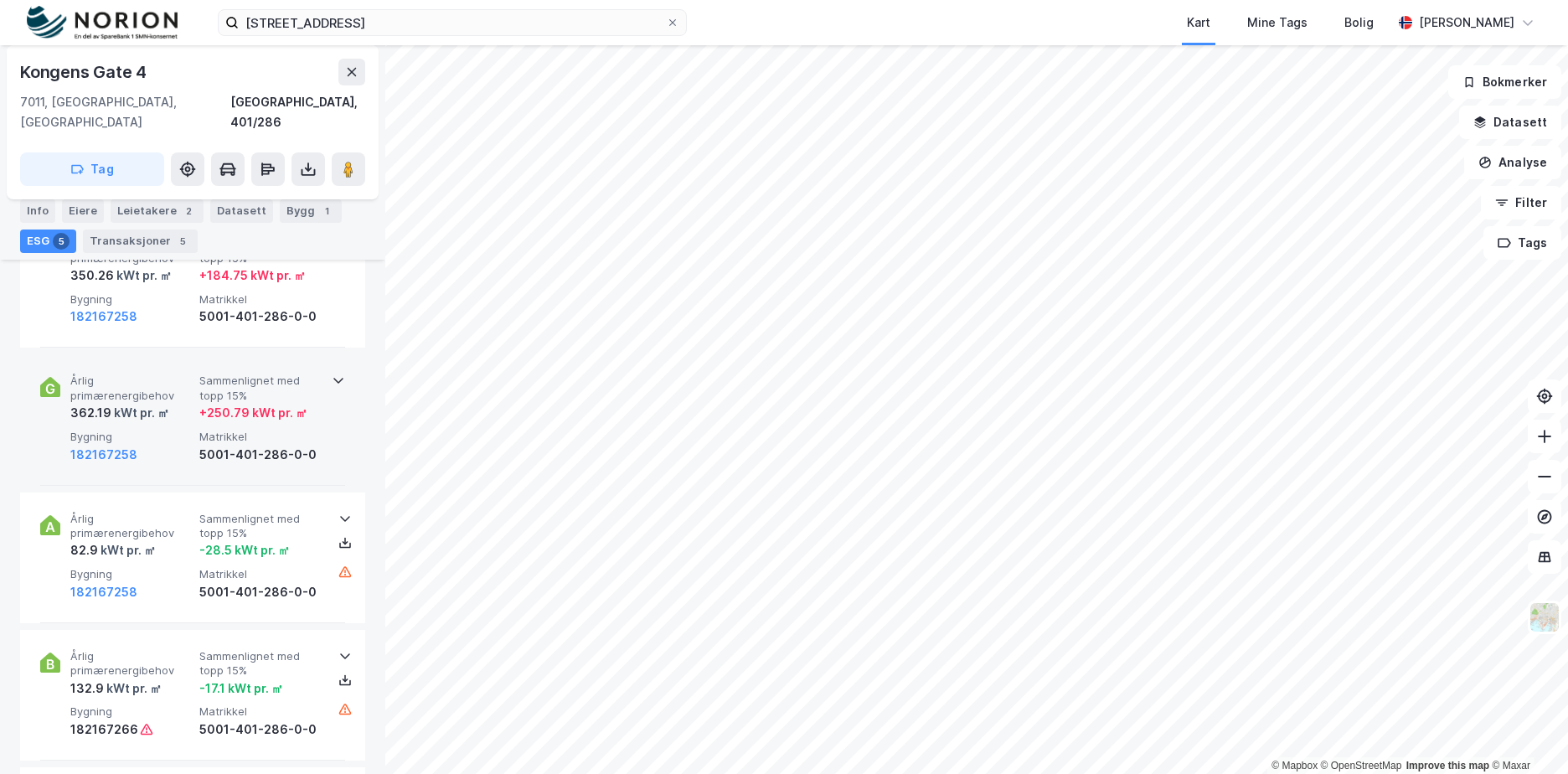
click at [290, 445] on div "5001-401-286-0-0" at bounding box center [260, 455] width 122 height 20
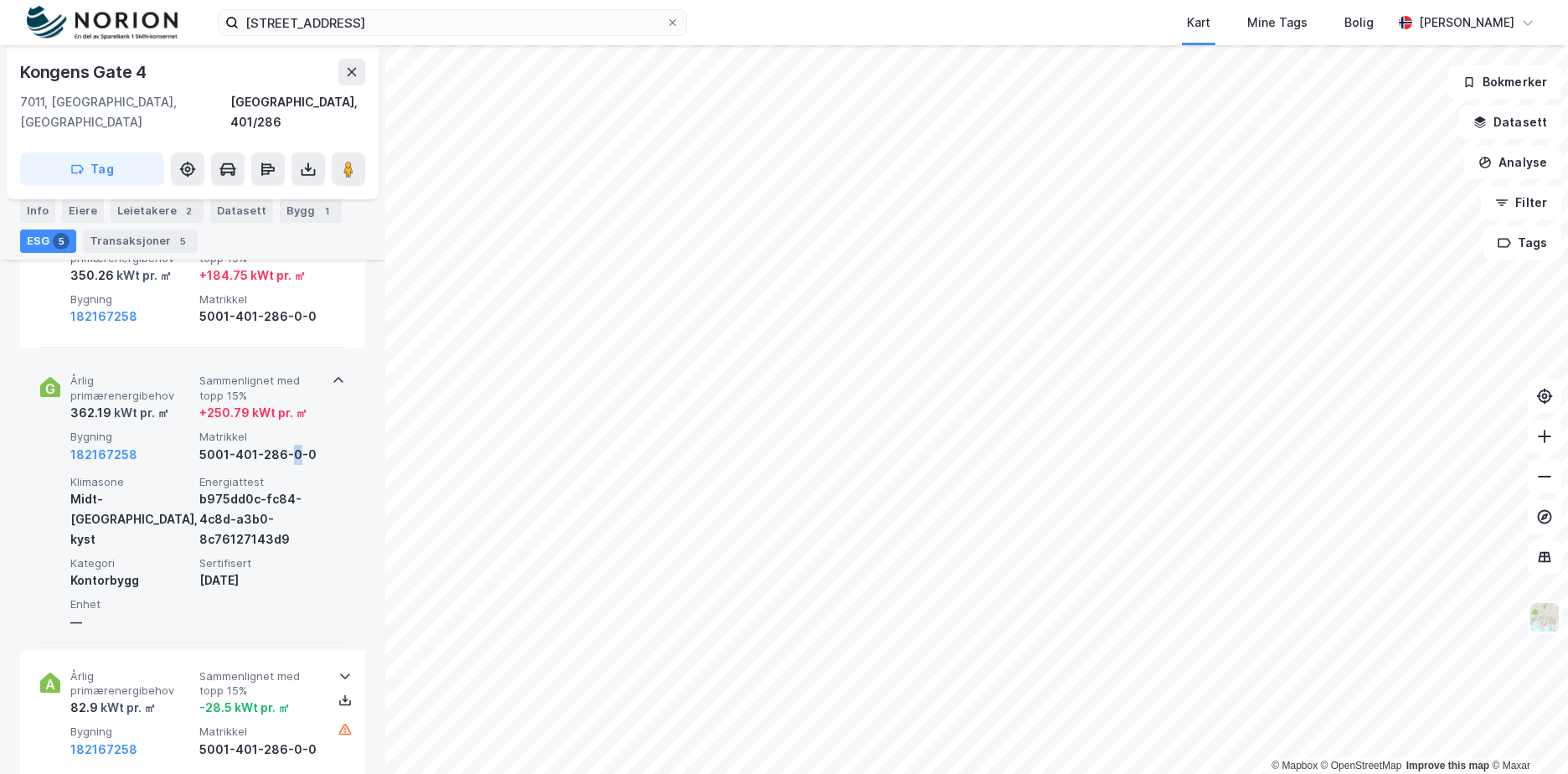
click at [290, 445] on div "5001-401-286-0-0" at bounding box center [260, 455] width 122 height 20
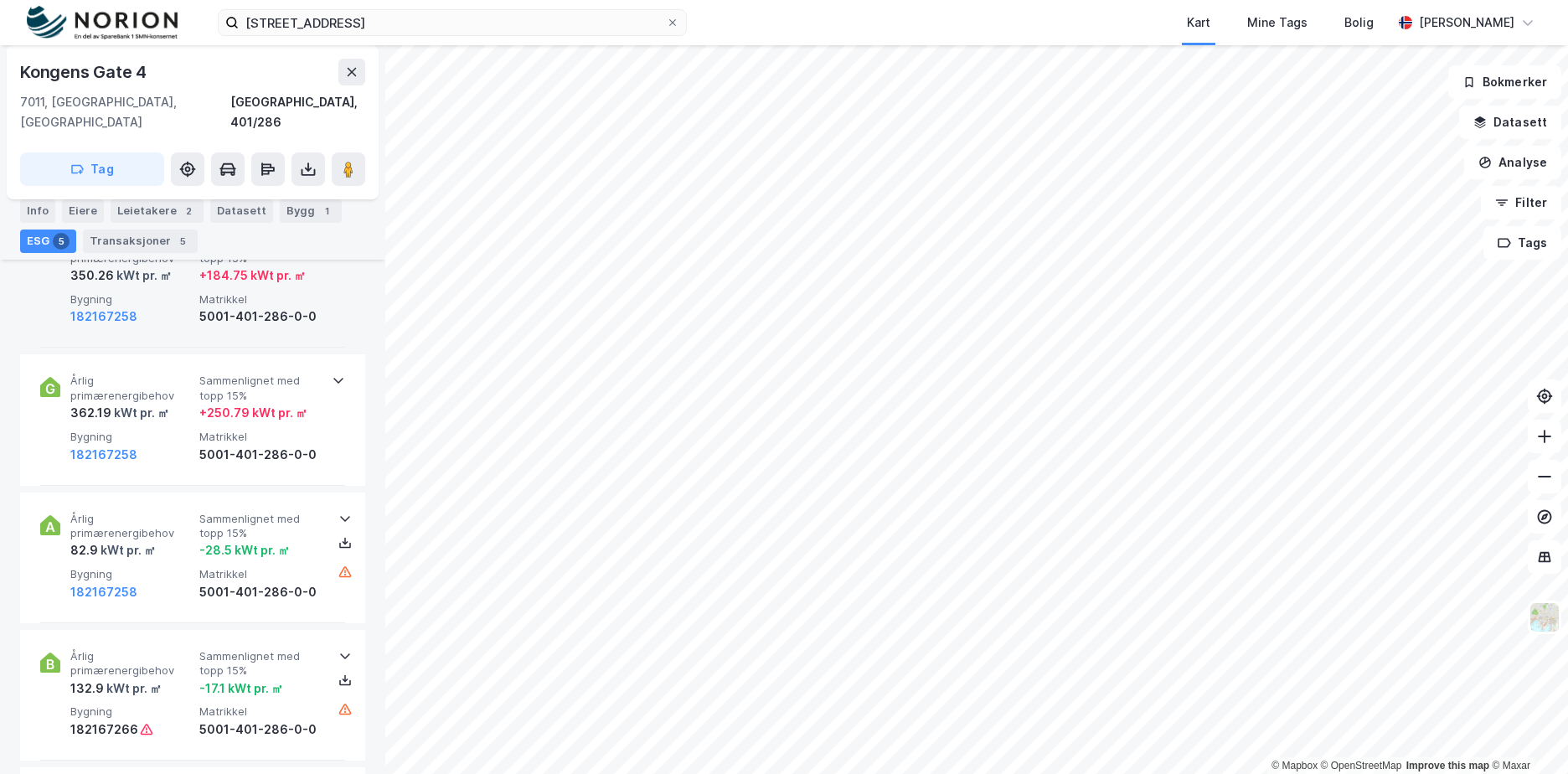
drag, startPoint x: 290, startPoint y: 434, endPoint x: 281, endPoint y: 299, distance: 135.3
click at [281, 306] on div "5001-401-286-0-0" at bounding box center [260, 317] width 122 height 20
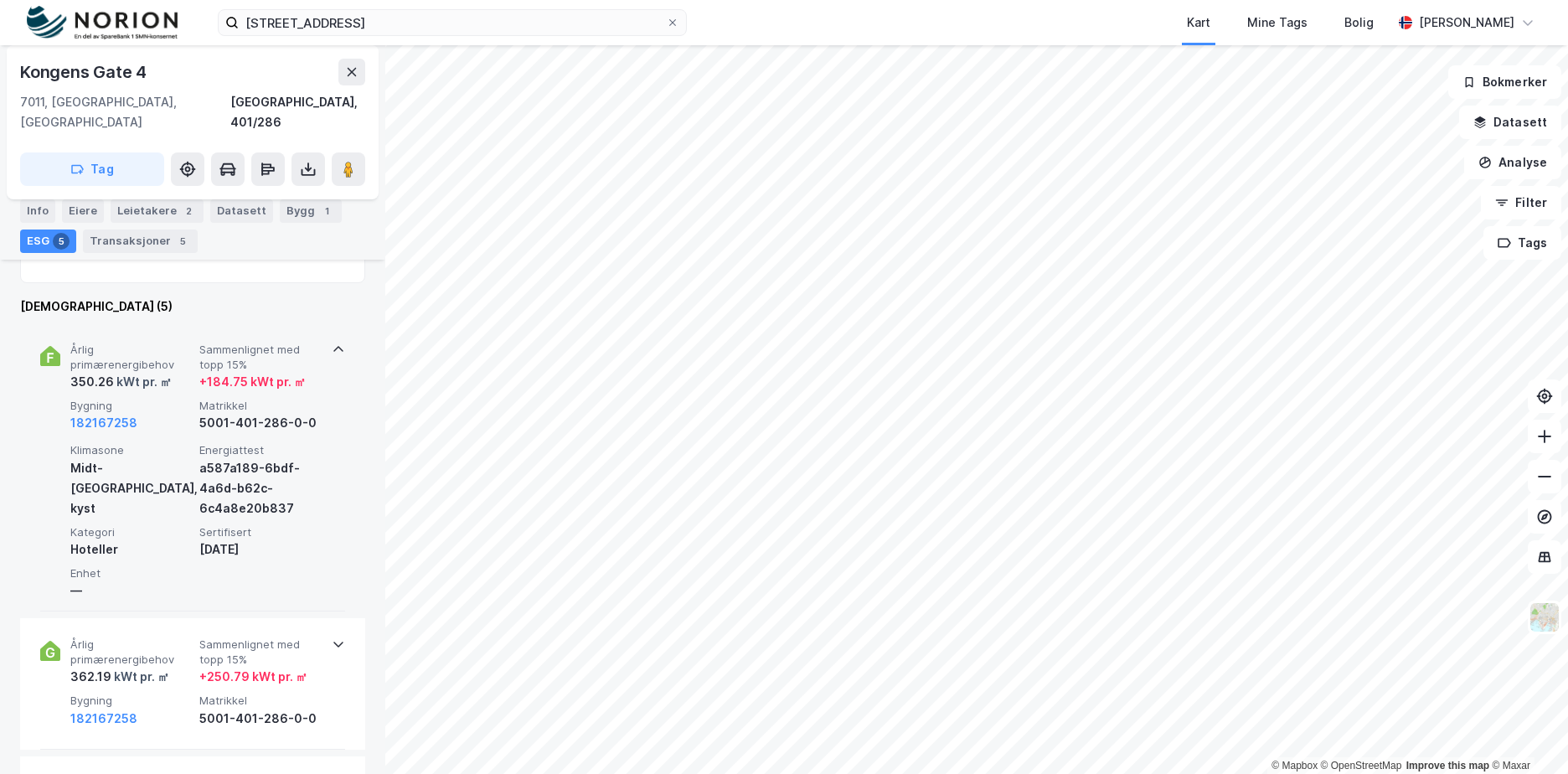
scroll to position [252, 0]
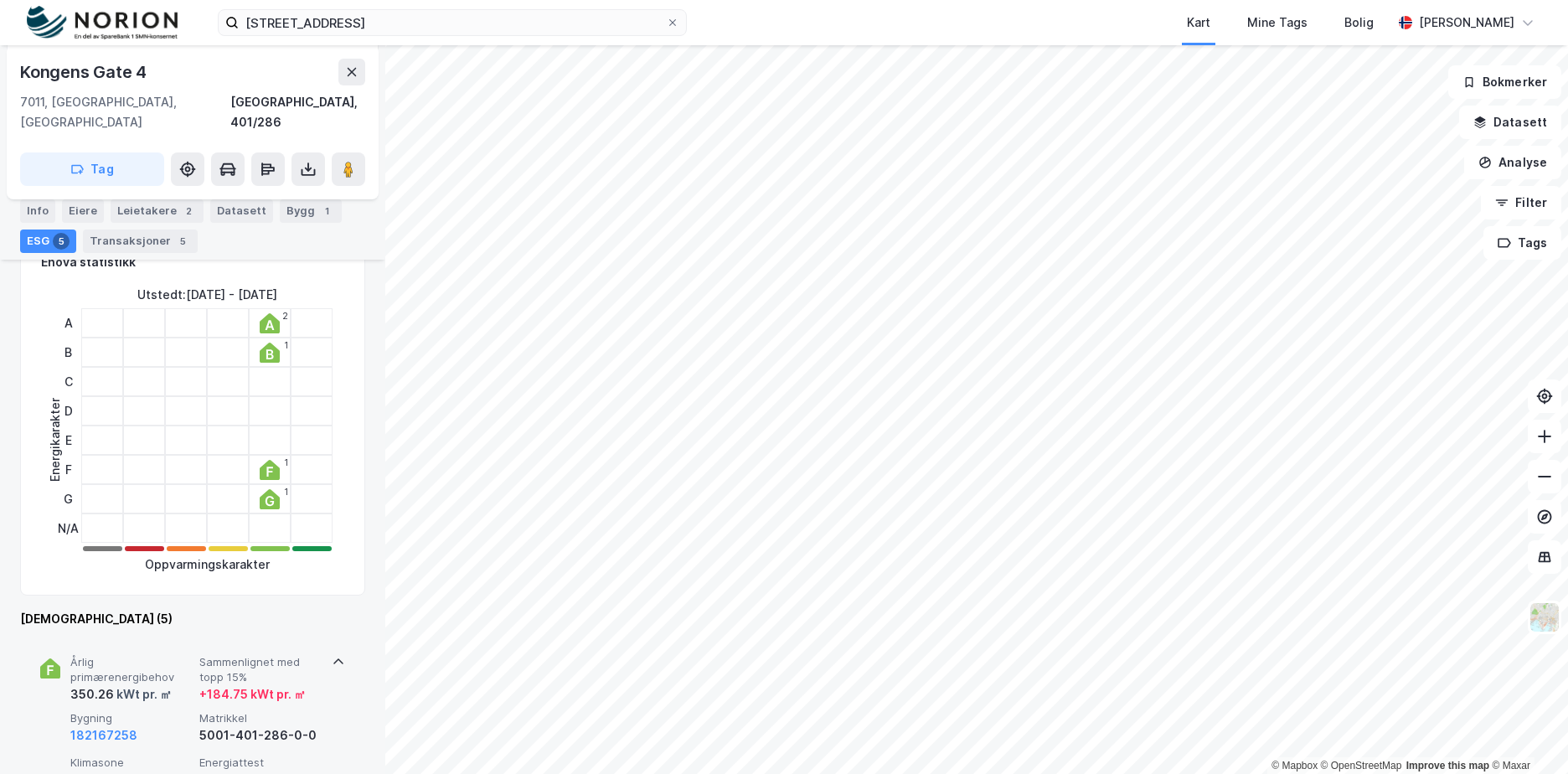
click at [332, 655] on icon at bounding box center [339, 662] width 14 height 14
click at [37, 211] on div "Info" at bounding box center [38, 211] width 35 height 24
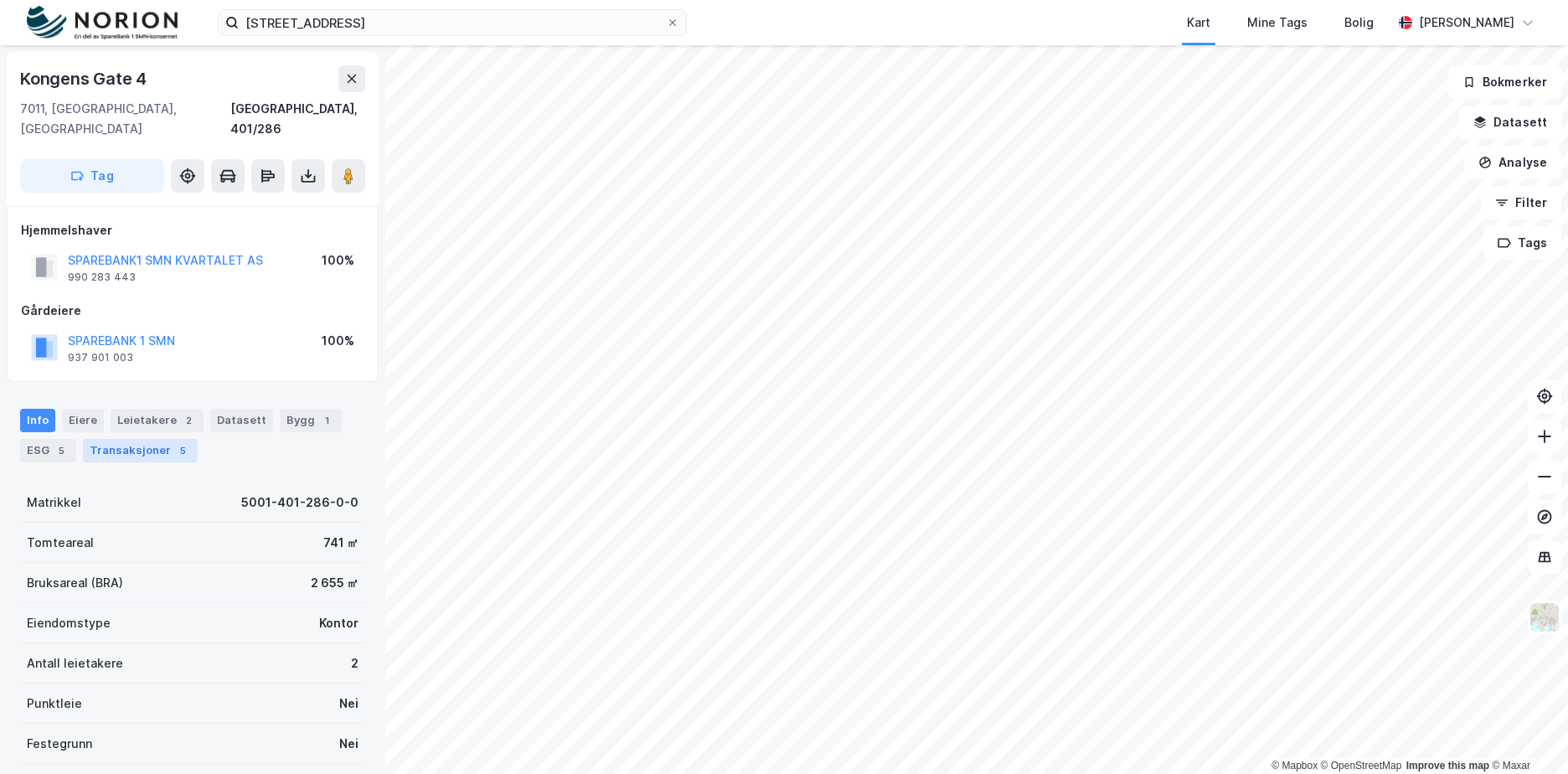
click at [160, 439] on div "Transaksjoner 5" at bounding box center [140, 451] width 115 height 24
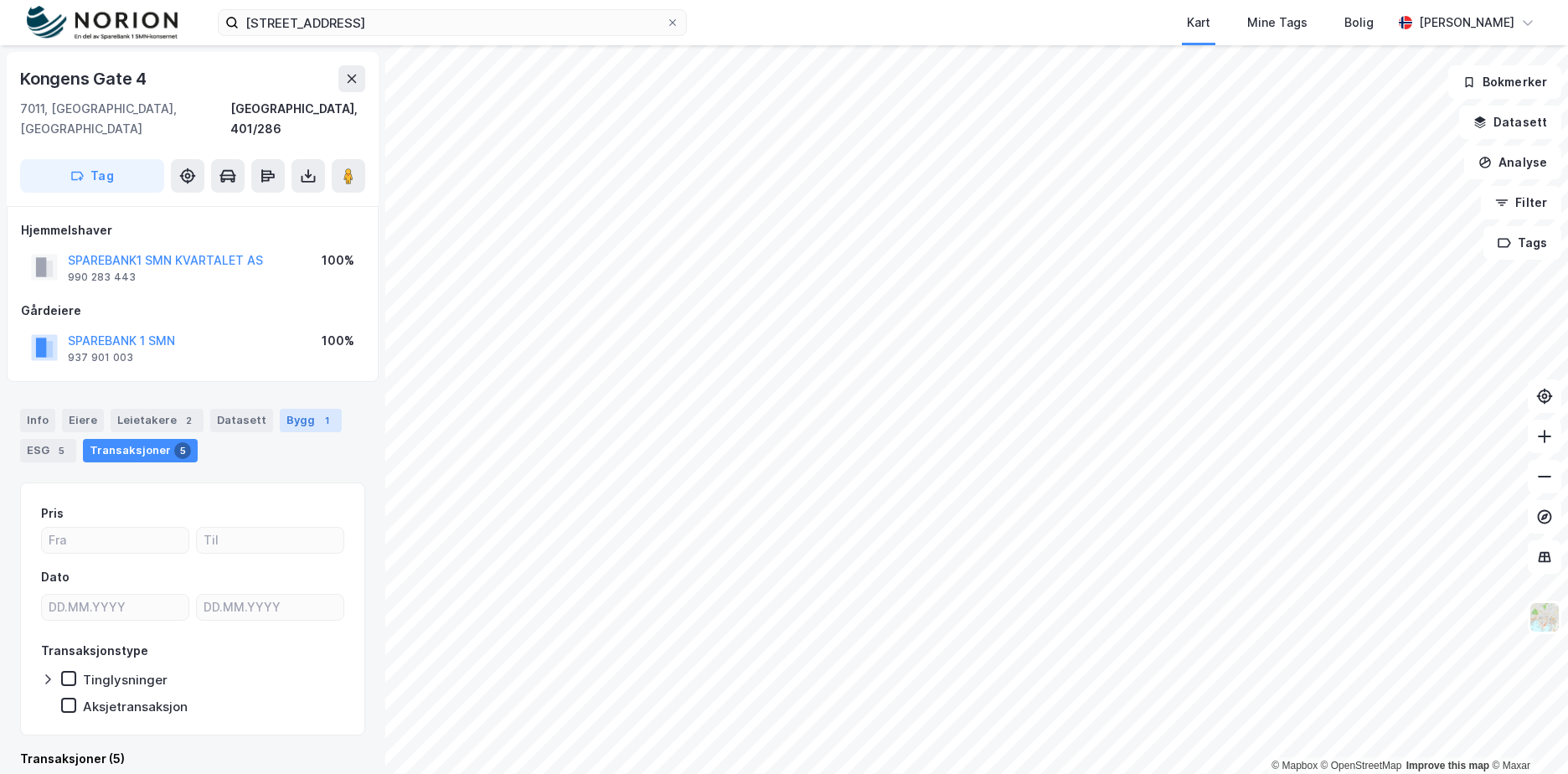
click at [282, 409] on div "Bygg 1" at bounding box center [310, 420] width 62 height 24
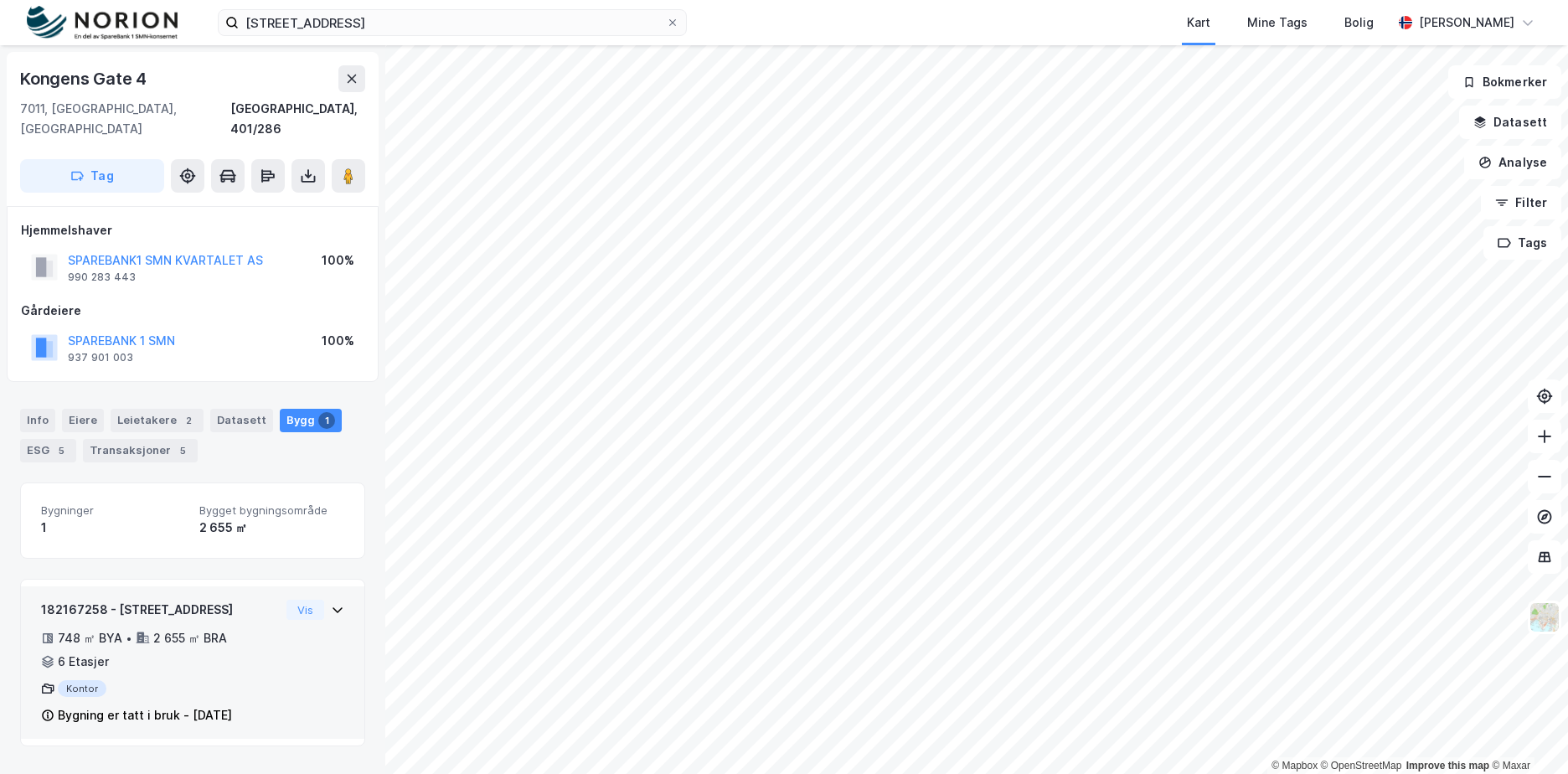
click at [268, 619] on div "182167258 - [GEOGRAPHIC_DATA] 4 748 ㎡ BYA • 2 655 ㎡ BRA • 6 Etasjer Kontor Bygn…" at bounding box center [193, 668] width 303 height 139
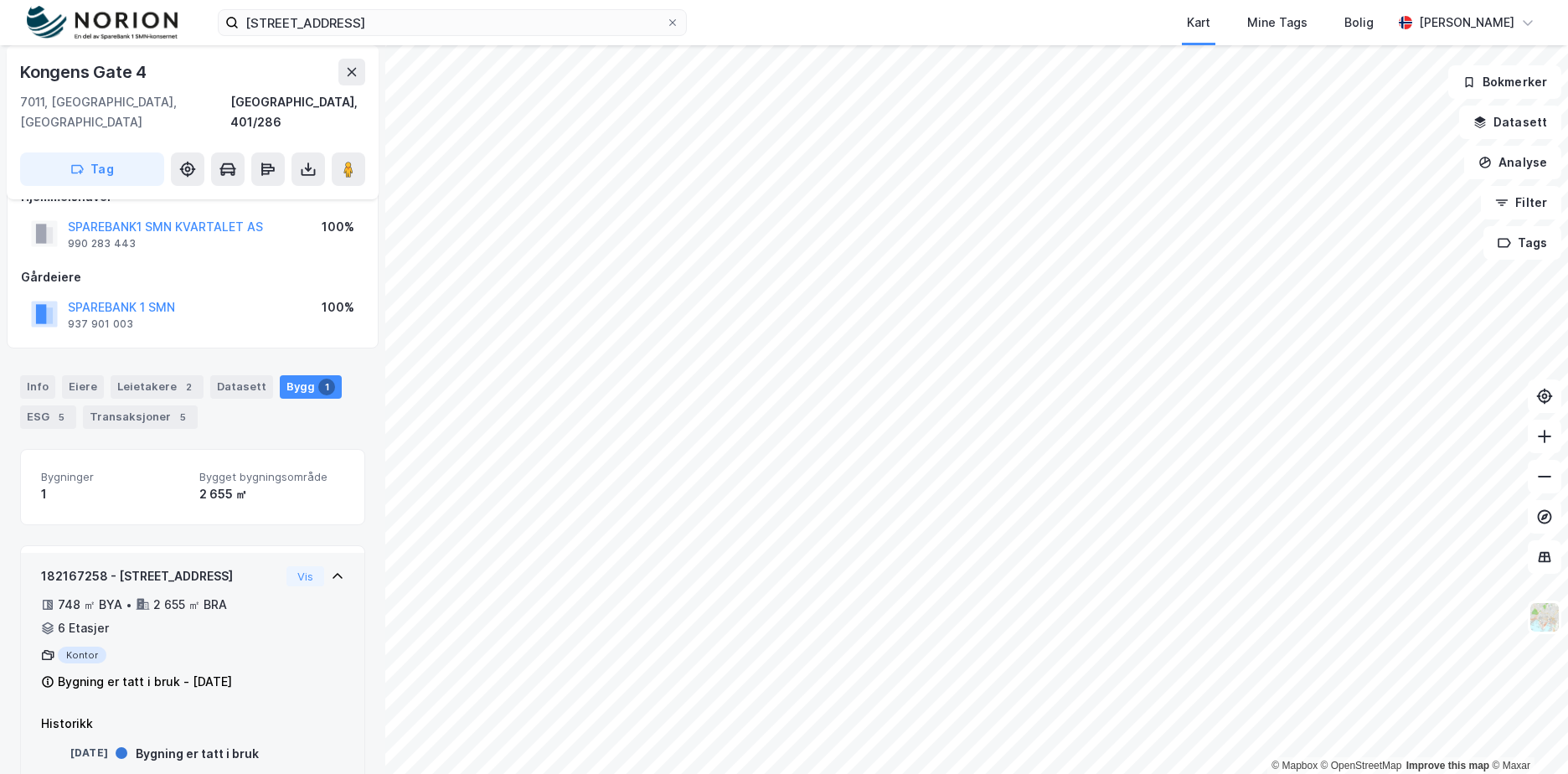
scroll to position [51, 0]
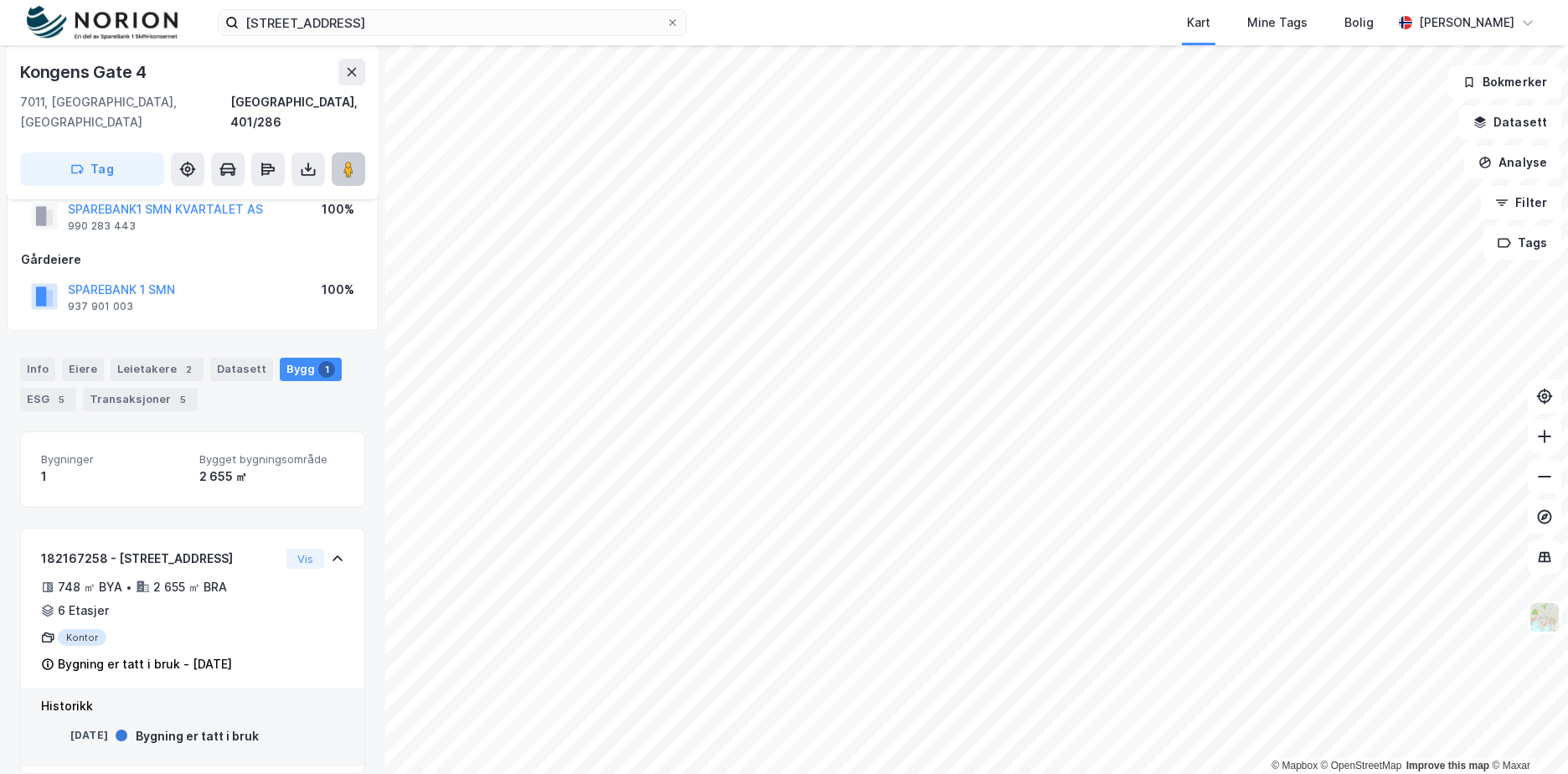
click at [351, 162] on button at bounding box center [349, 170] width 34 height 34
click at [40, 358] on div "Info" at bounding box center [38, 370] width 35 height 24
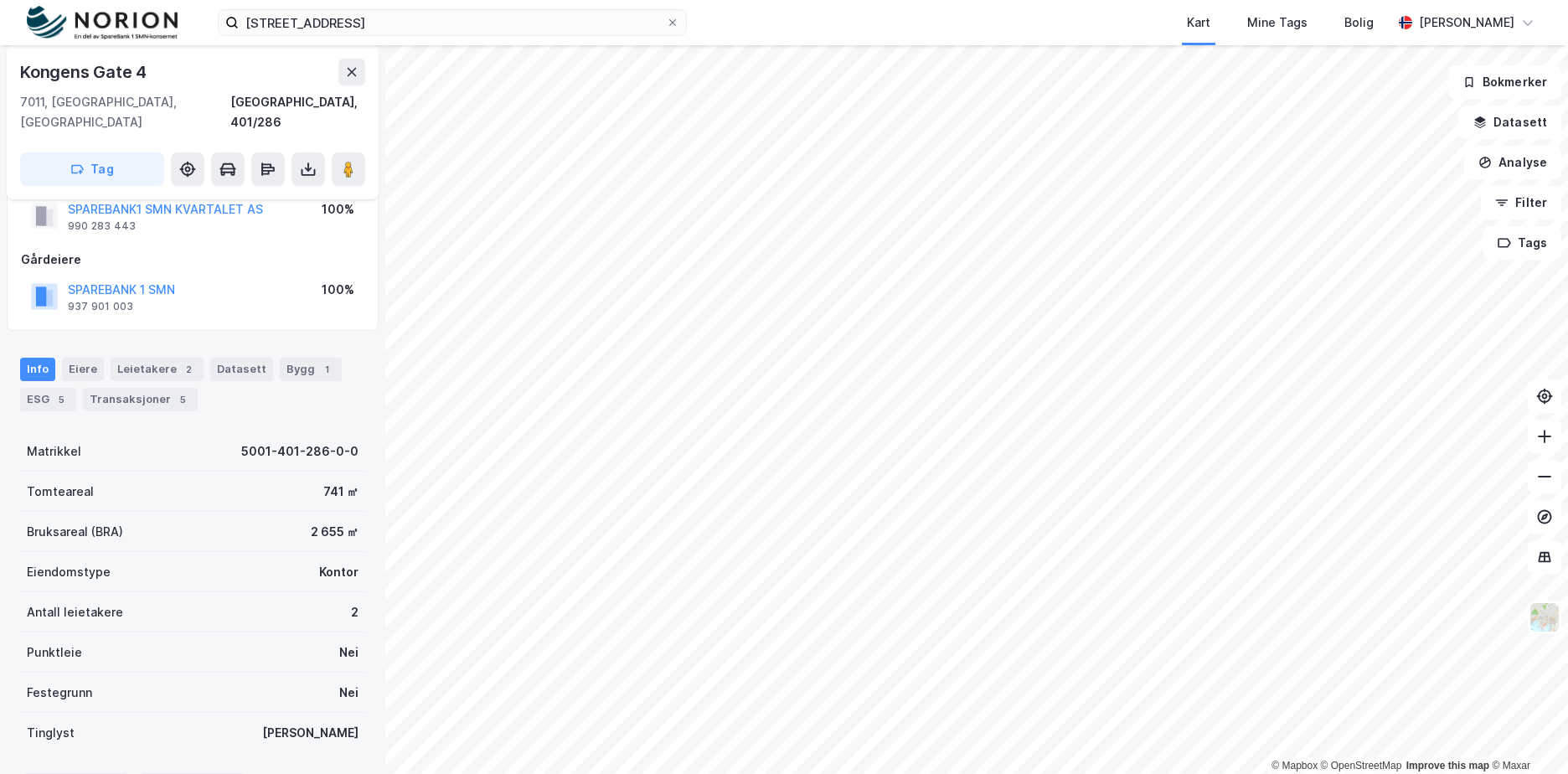
click at [40, 358] on div "Info" at bounding box center [38, 370] width 35 height 24
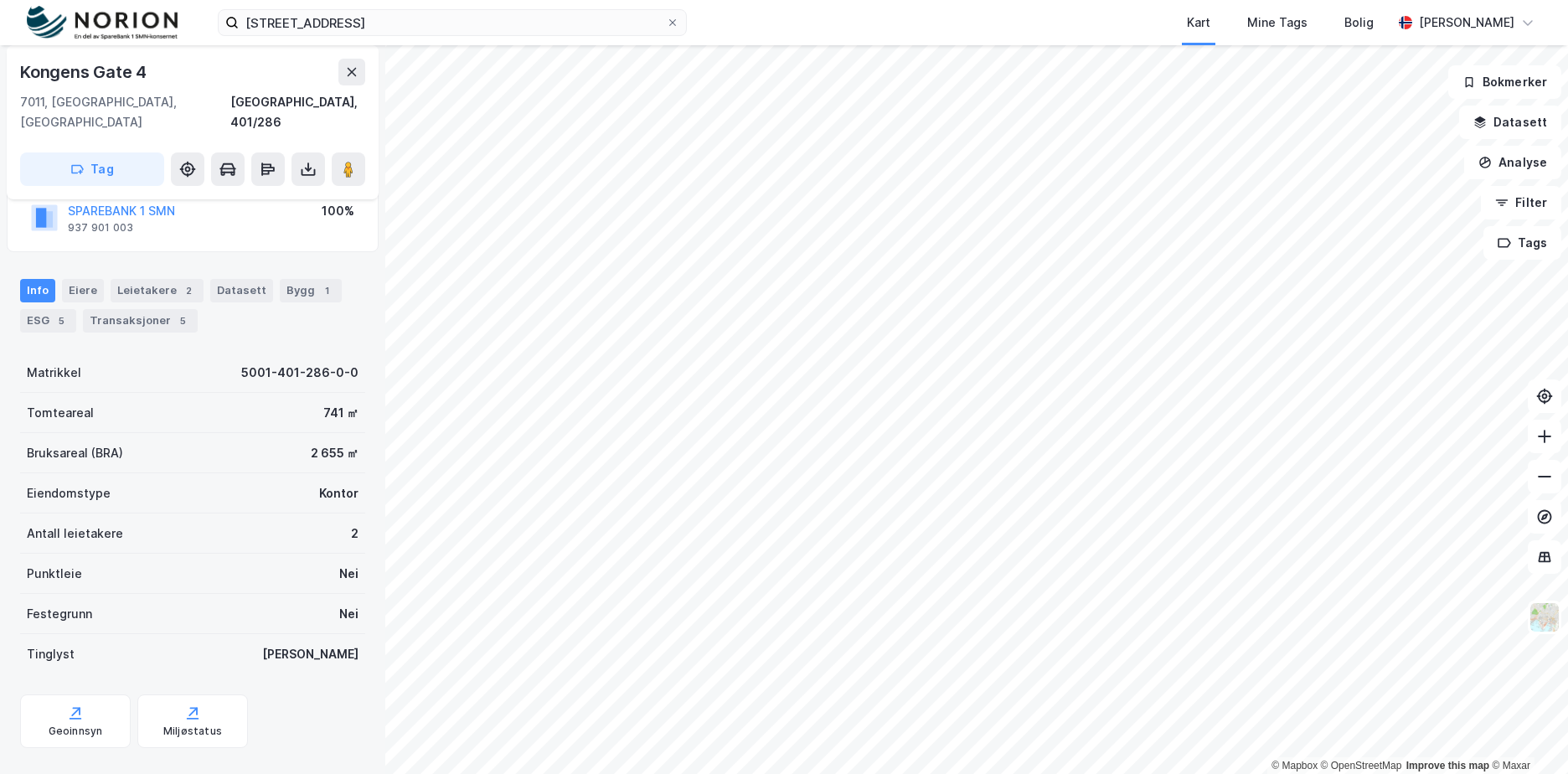
scroll to position [225, 0]
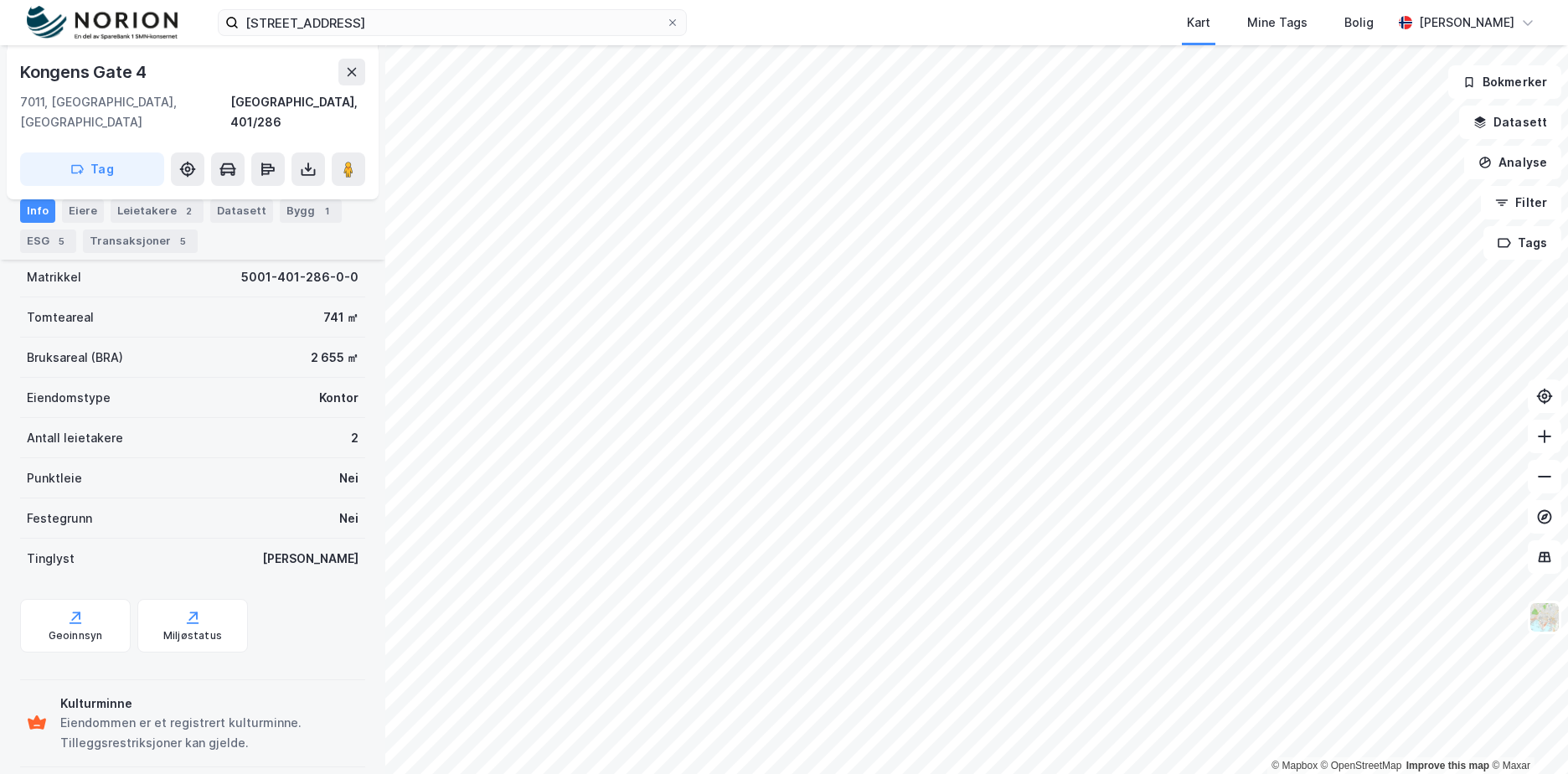
click at [236, 712] on div "Eiendommen er et registrert kulturminne. Tilleggsrestriksjoner kan gjelde." at bounding box center [209, 733] width 298 height 41
click at [180, 712] on div "Eiendommen er et registrert kulturminne. Tilleggsrestriksjoner kan gjelde." at bounding box center [209, 733] width 298 height 41
click at [74, 609] on icon at bounding box center [75, 617] width 17 height 17
click at [203, 629] on div "Miljøstatus" at bounding box center [193, 625] width 111 height 53
click at [1044, 24] on div "Kart Mine Tags Bolig" at bounding box center [1080, 23] width 625 height 46
